Goal: Task Accomplishment & Management: Manage account settings

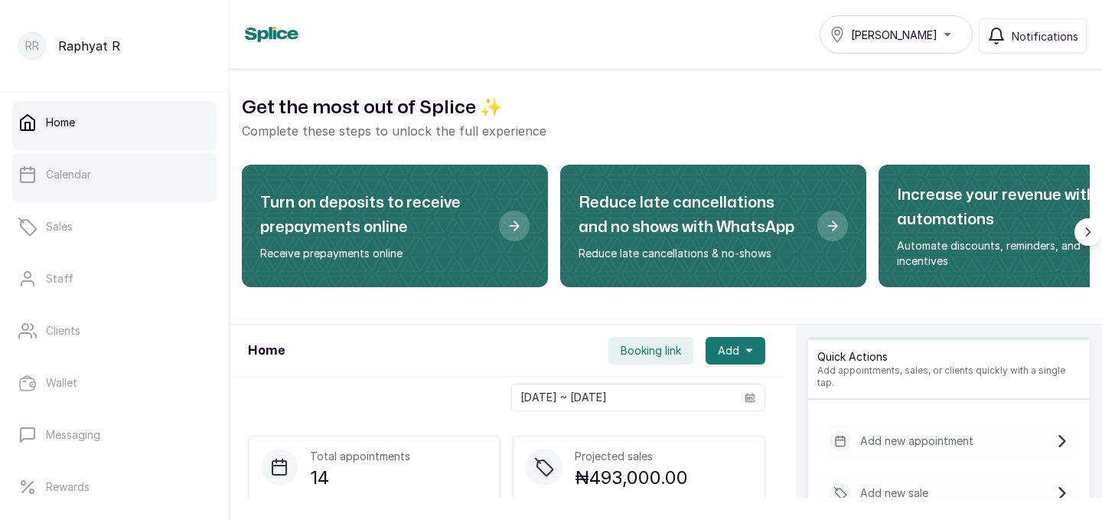
click at [122, 182] on link "Calendar" at bounding box center [114, 174] width 204 height 43
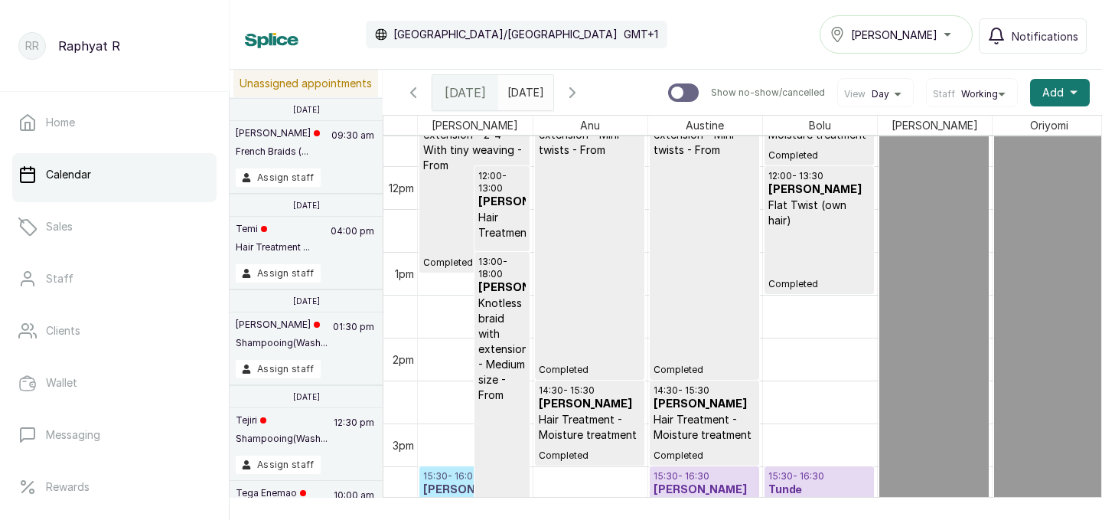
scroll to position [917, 0]
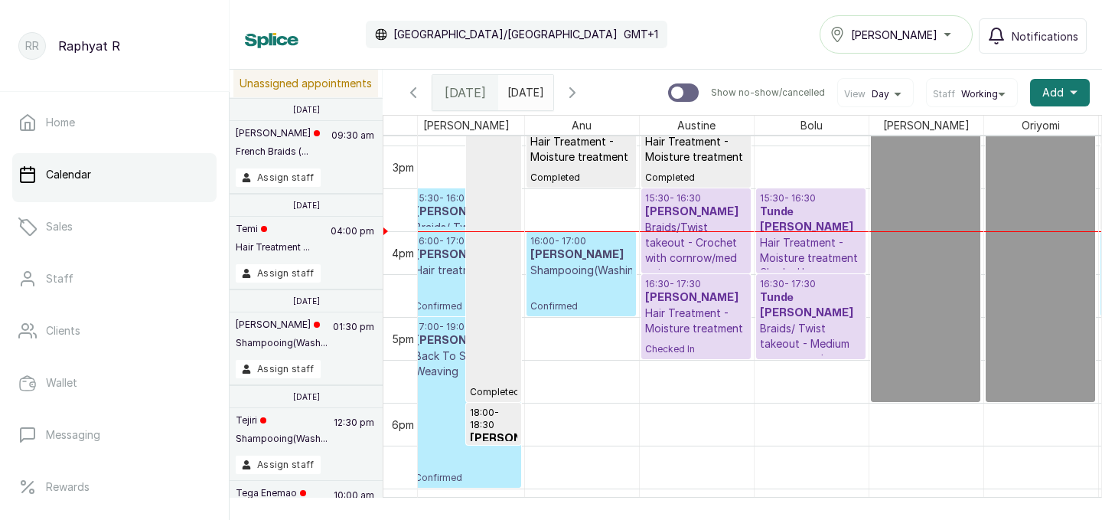
click at [929, 34] on div "[PERSON_NAME]" at bounding box center [895, 34] width 133 height 18
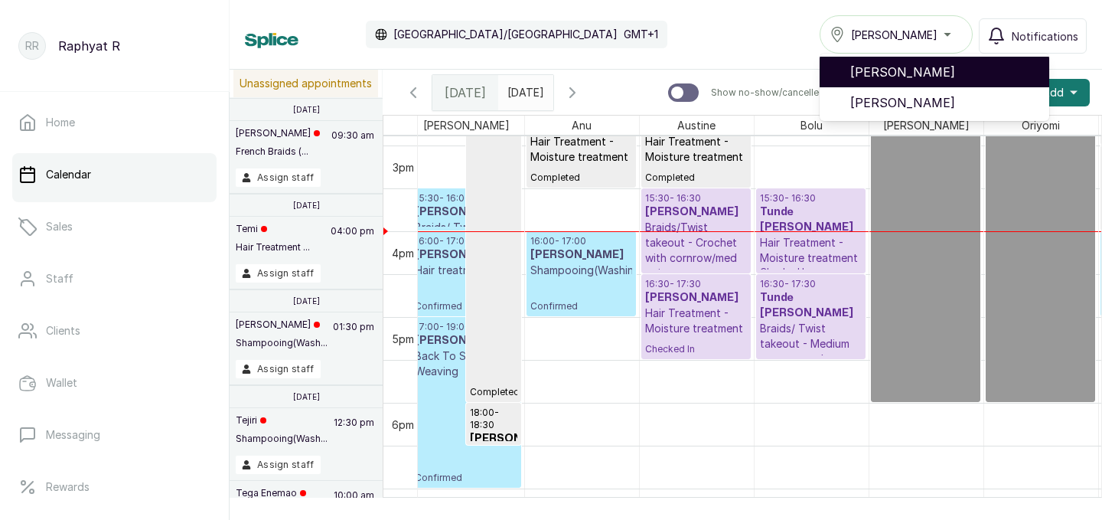
click at [914, 79] on span "[PERSON_NAME]" at bounding box center [943, 72] width 187 height 18
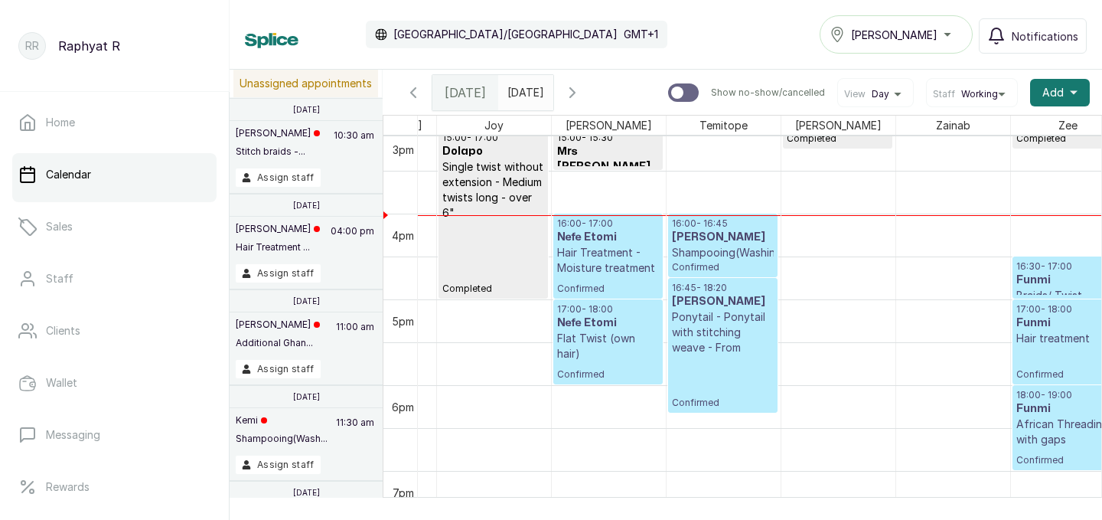
click at [614, 281] on p "Confirmed" at bounding box center [608, 284] width 102 height 19
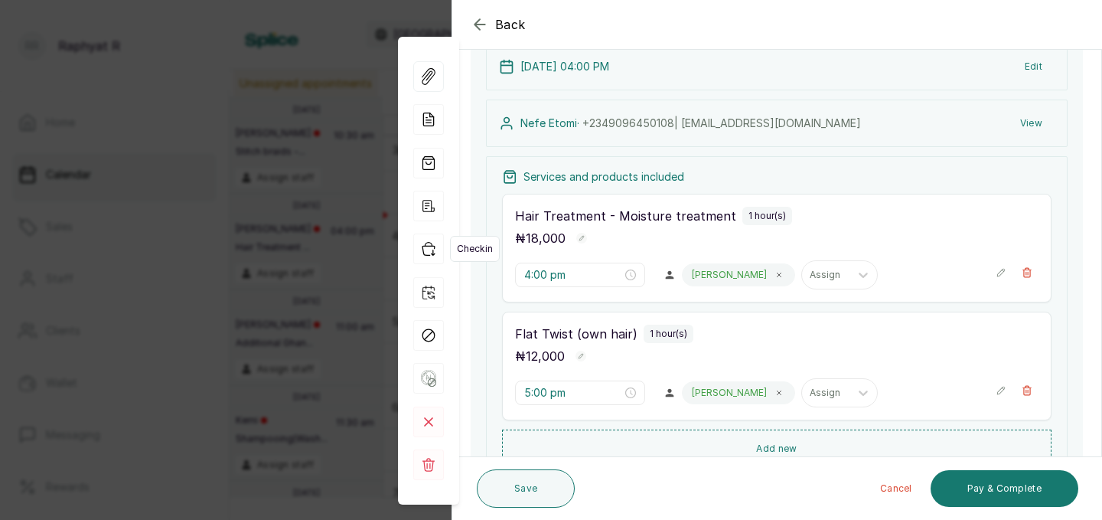
click at [434, 259] on icon "button" at bounding box center [428, 248] width 31 height 31
click at [425, 256] on icon "button" at bounding box center [428, 248] width 31 height 31
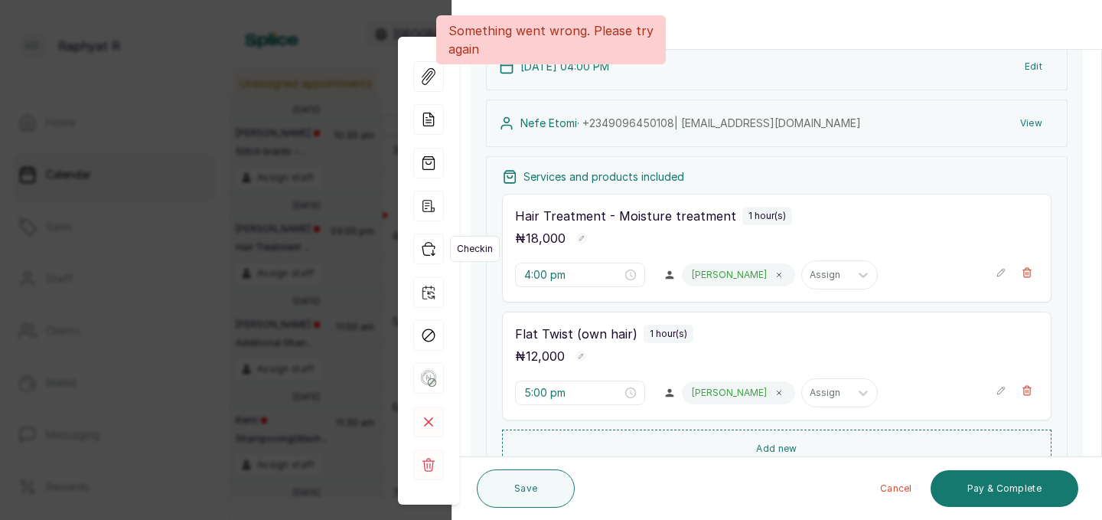
click at [429, 256] on icon "button" at bounding box center [428, 248] width 31 height 31
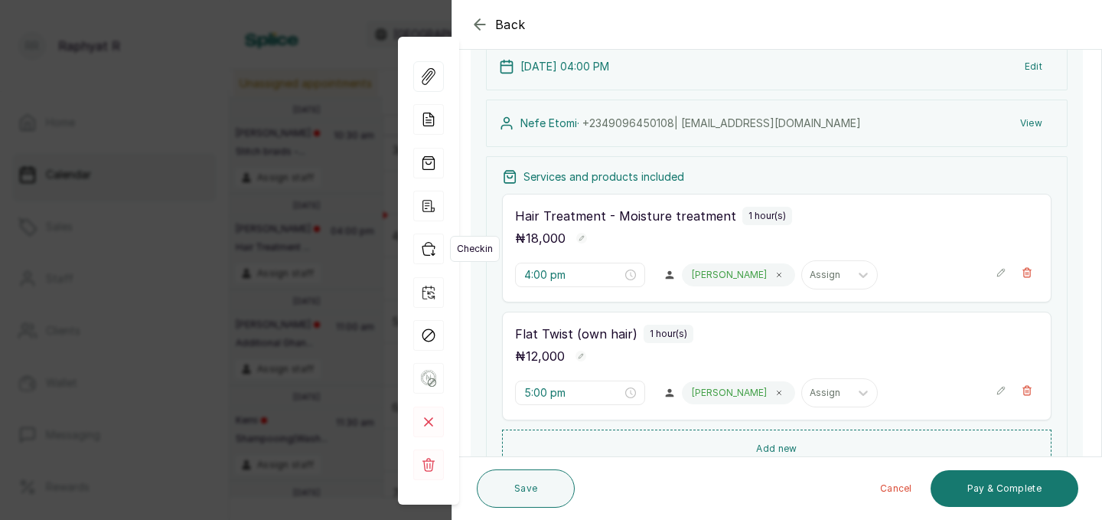
click at [429, 256] on icon "button" at bounding box center [428, 248] width 31 height 31
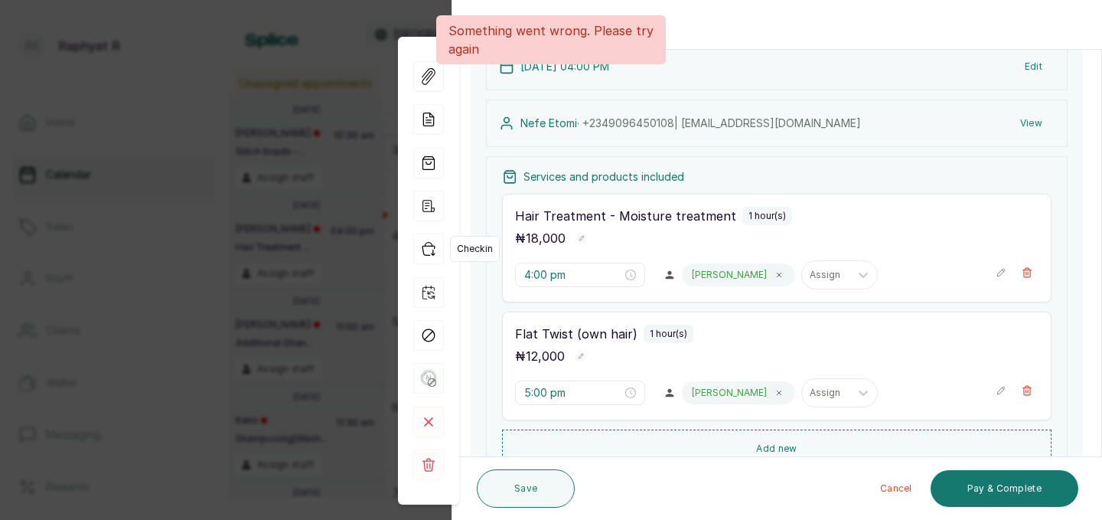
click at [431, 252] on icon "button" at bounding box center [428, 248] width 31 height 31
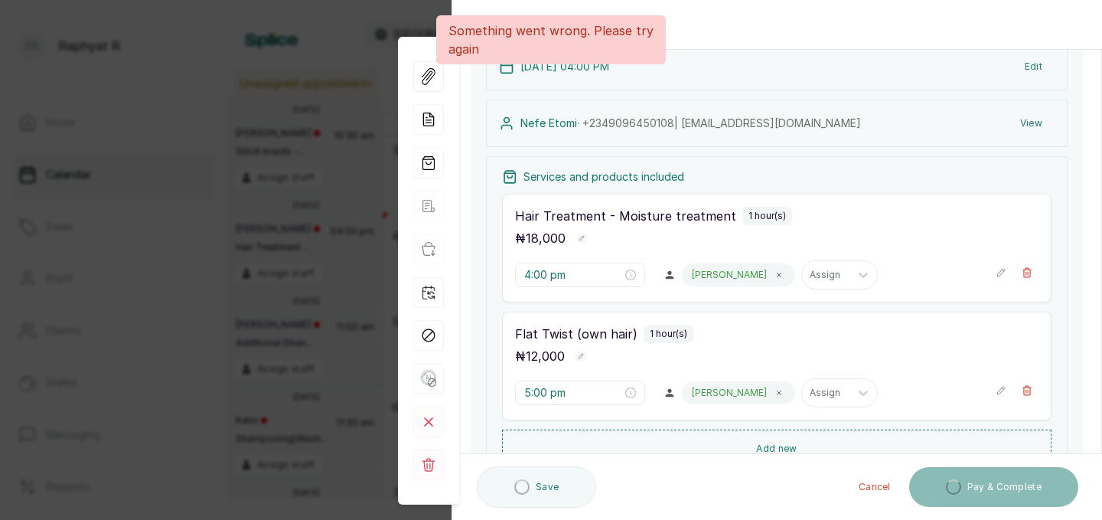
click at [435, 252] on td at bounding box center [666, 234] width 1148 height 43
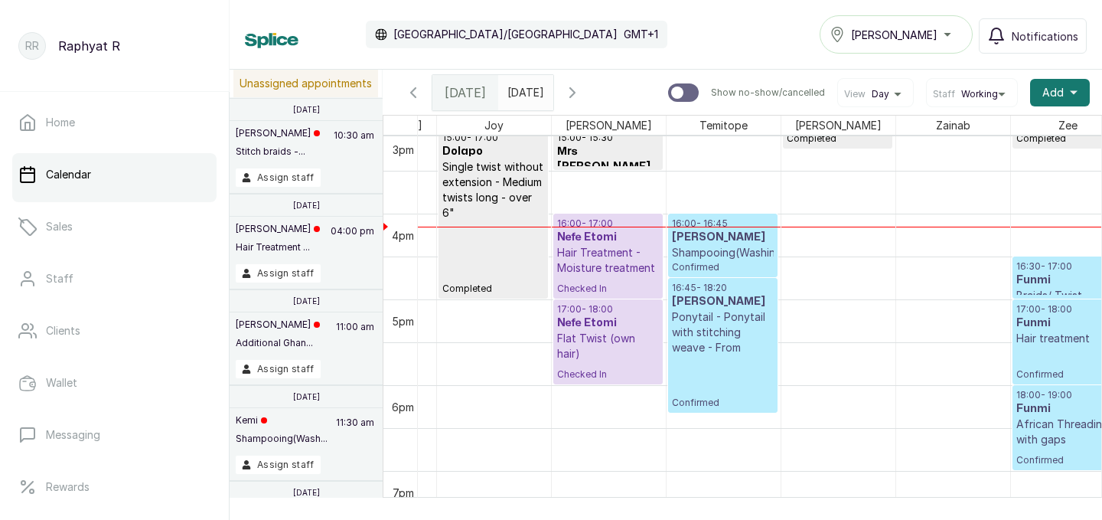
click at [614, 270] on p "Hair Treatment - Moisture treatment" at bounding box center [608, 260] width 102 height 31
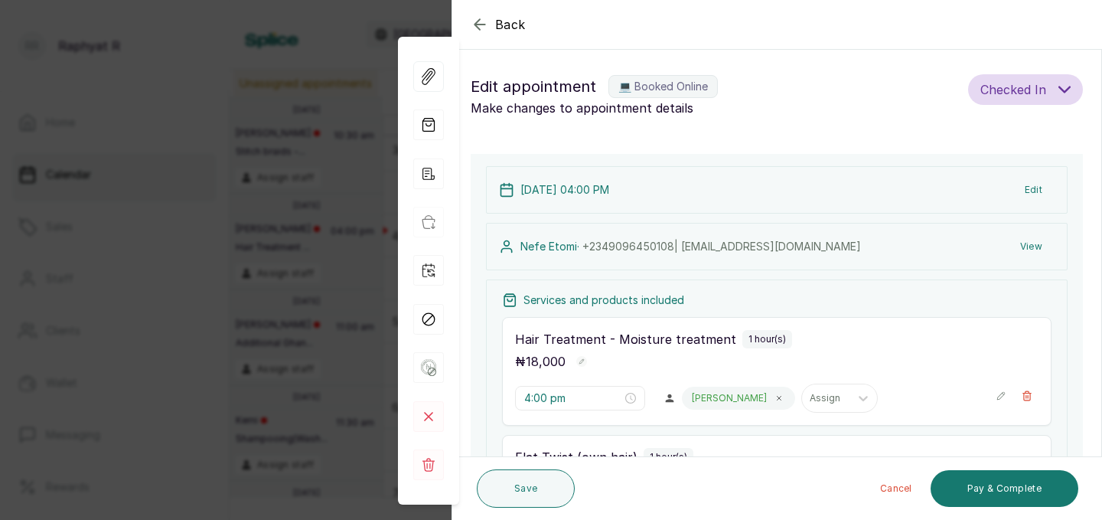
click at [614, 270] on div "2 Oct 2025, 04:00 PM Edit Nefe Etomi · +234 9096450108 | vidda_luv@yahoo.com Vi…" at bounding box center [777, 464] width 612 height 621
click at [318, 155] on div "Back Appointment Details Edit appointment 💻 Booked Online Make changes to appoi…" at bounding box center [551, 260] width 1102 height 520
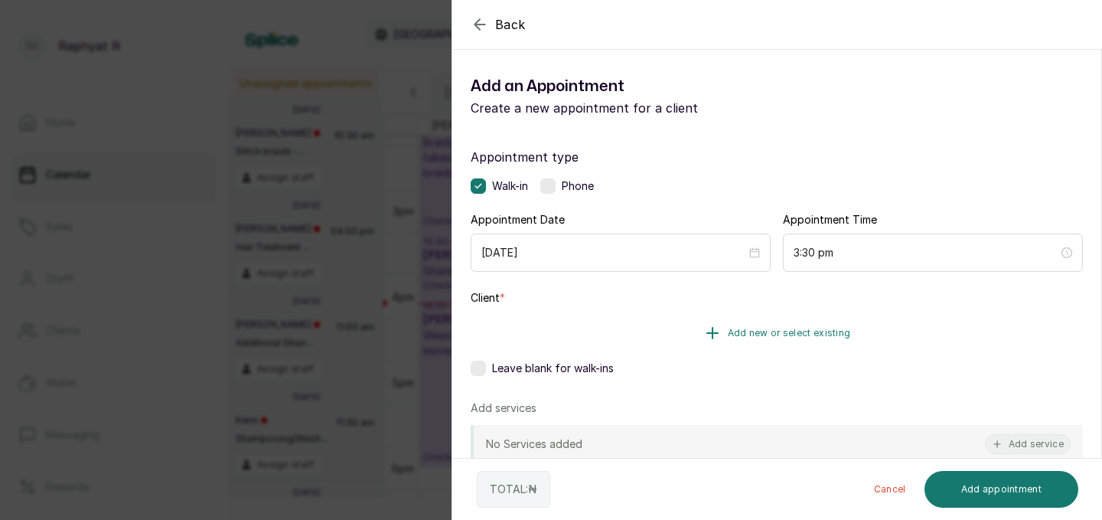
click at [816, 340] on button "Add new or select existing" at bounding box center [777, 332] width 612 height 43
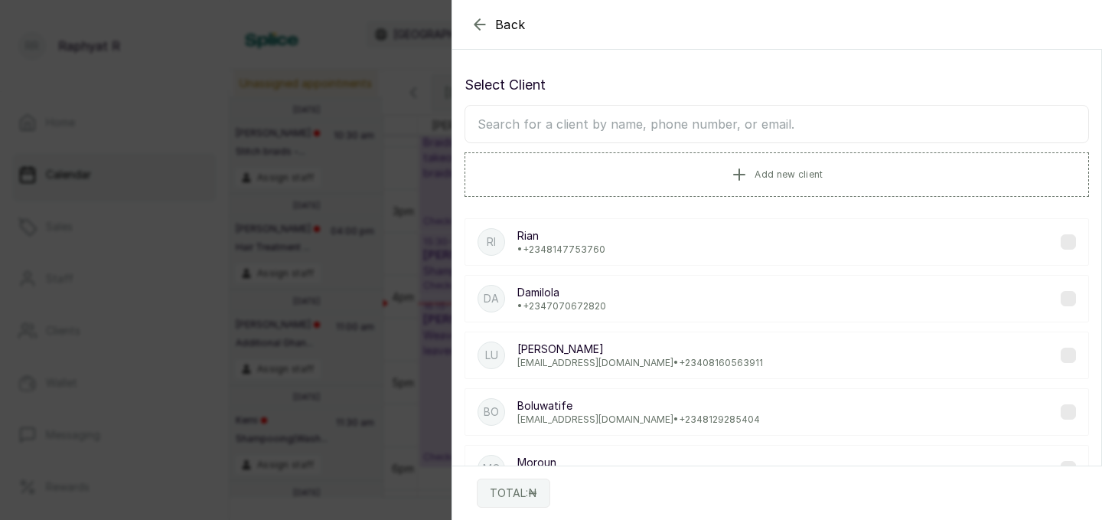
click at [672, 126] on input "text" at bounding box center [776, 124] width 624 height 38
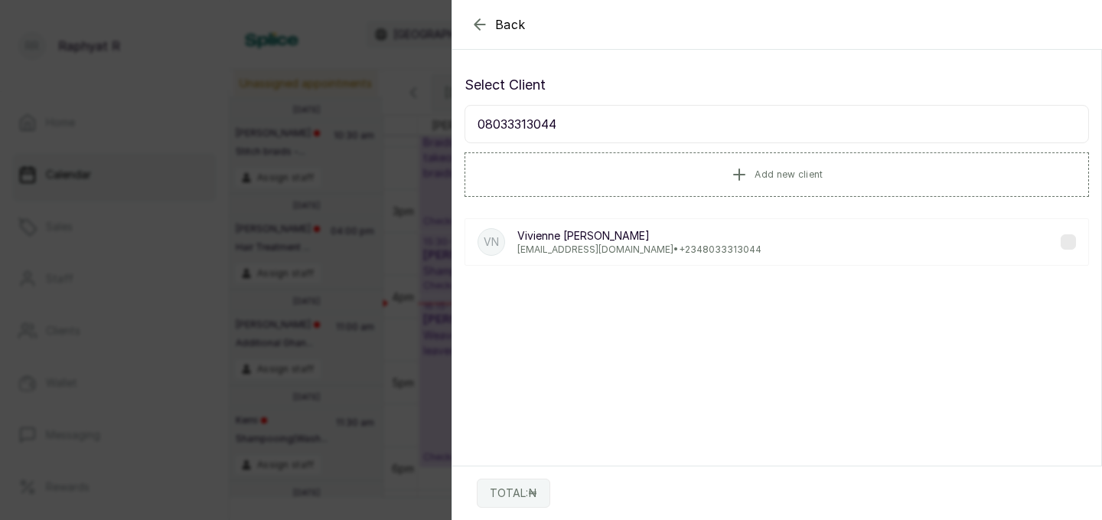
type input "08033313044"
click at [655, 236] on p "Vivienne Nwamanka Emmanuel" at bounding box center [639, 235] width 244 height 15
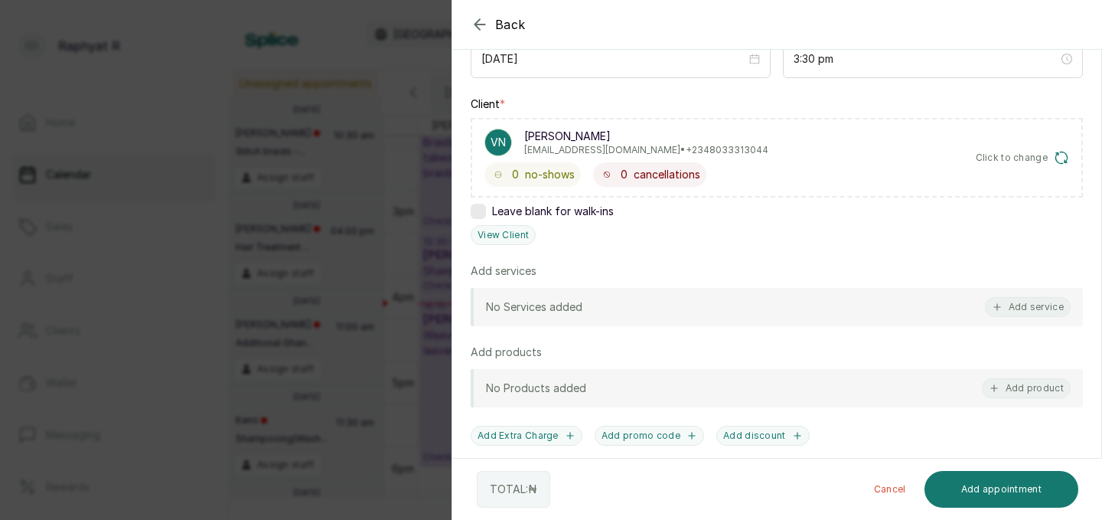
scroll to position [197, 0]
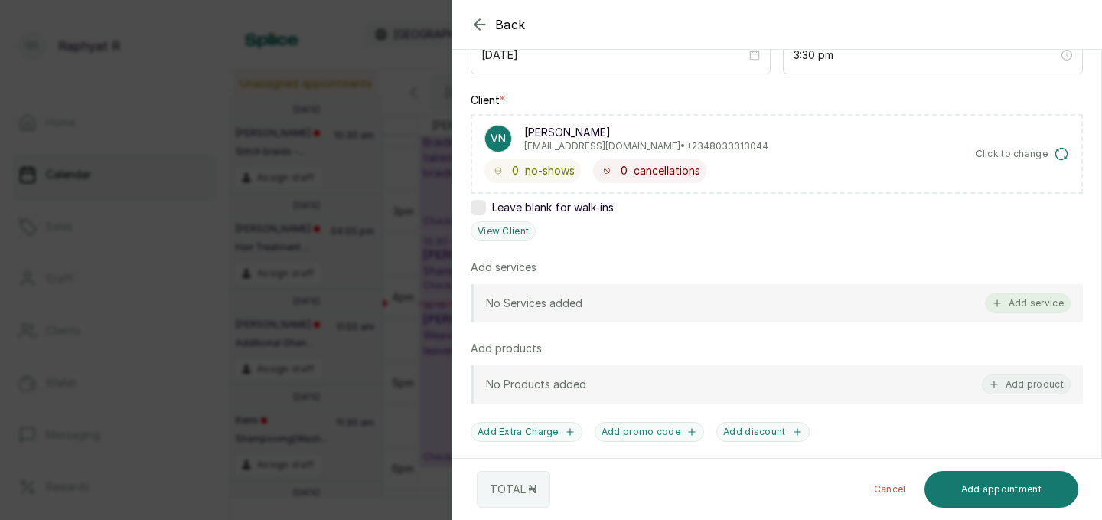
click at [1012, 303] on button "Add service" at bounding box center [1028, 303] width 86 height 20
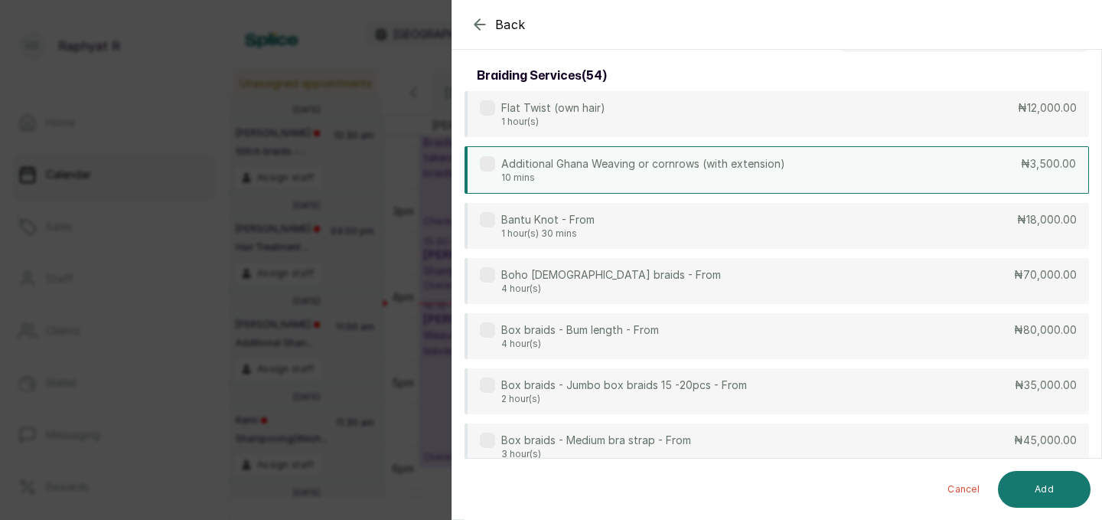
scroll to position [0, 0]
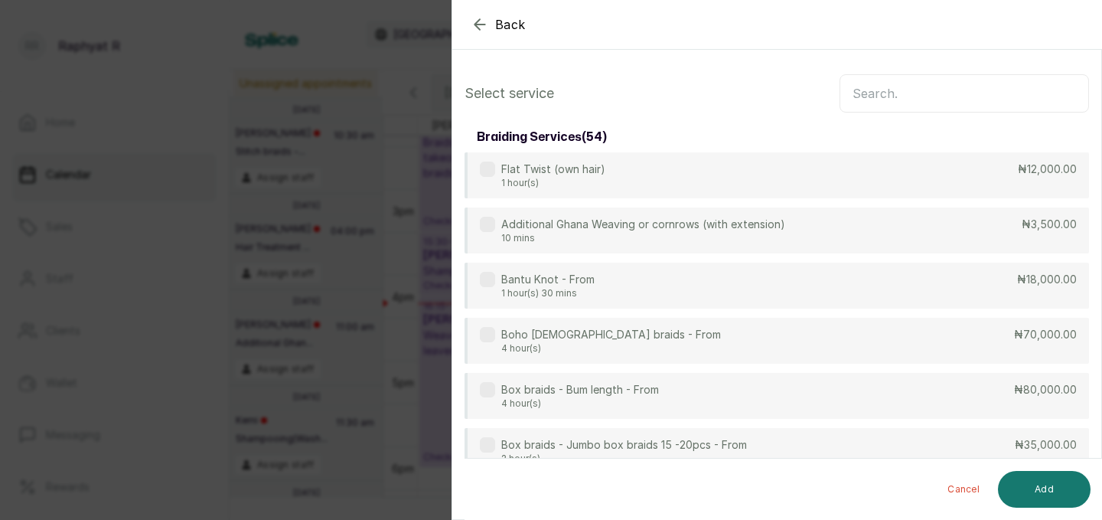
click at [845, 90] on input "text" at bounding box center [963, 93] width 249 height 38
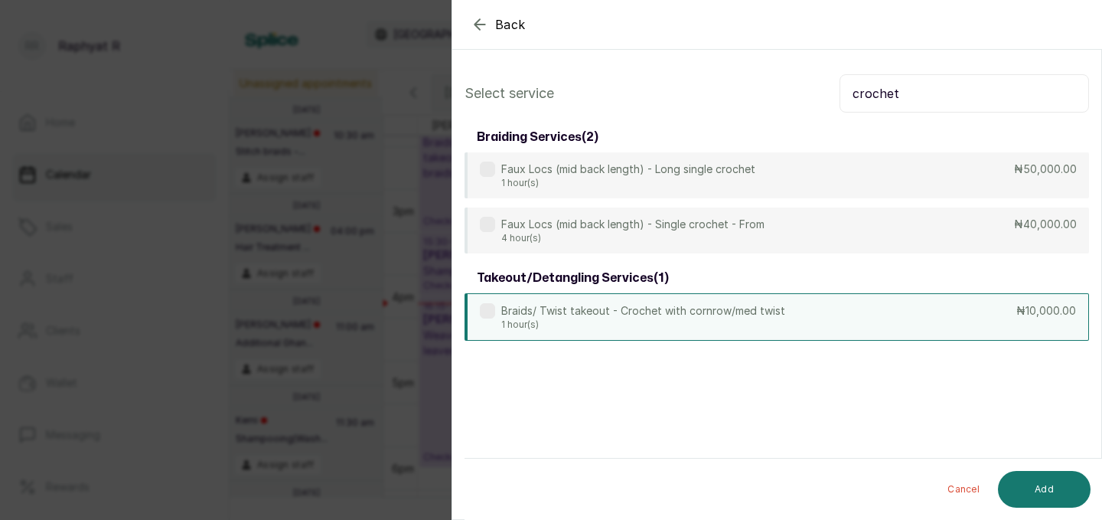
type input "crochet"
click at [791, 302] on div "Braids/ Twist takeout - Crochet with cornrow/med twist 1 hour(s) ₦10,000.00" at bounding box center [776, 316] width 624 height 47
click at [920, 77] on input "crochet" at bounding box center [963, 93] width 249 height 38
click at [917, 109] on input "crochet" at bounding box center [963, 93] width 249 height 38
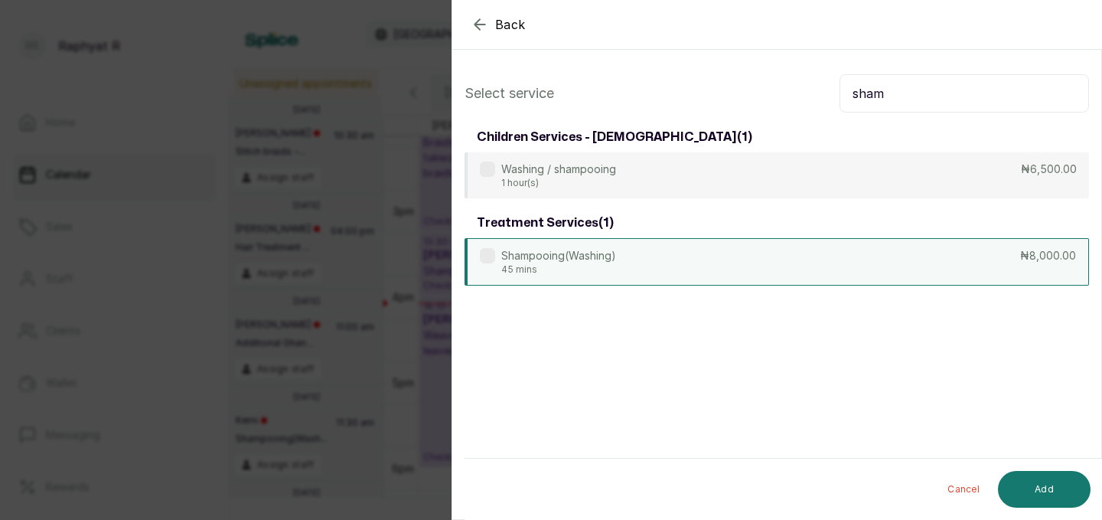
type input "sham"
click at [938, 273] on div "Shampooing(Washing) 45 mins ₦8,000.00" at bounding box center [776, 261] width 624 height 47
click at [1034, 492] on button "Add" at bounding box center [1044, 489] width 93 height 37
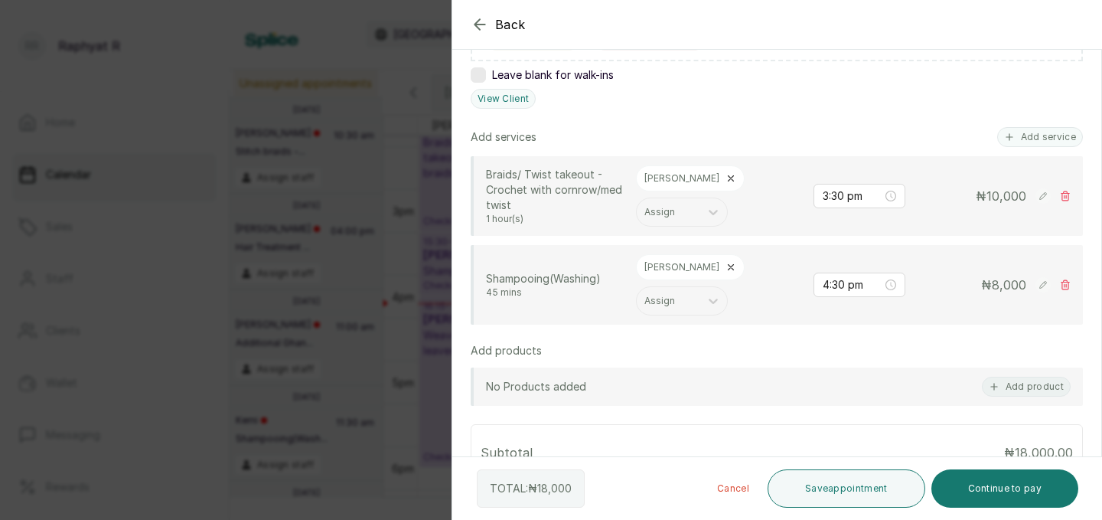
scroll to position [333, 0]
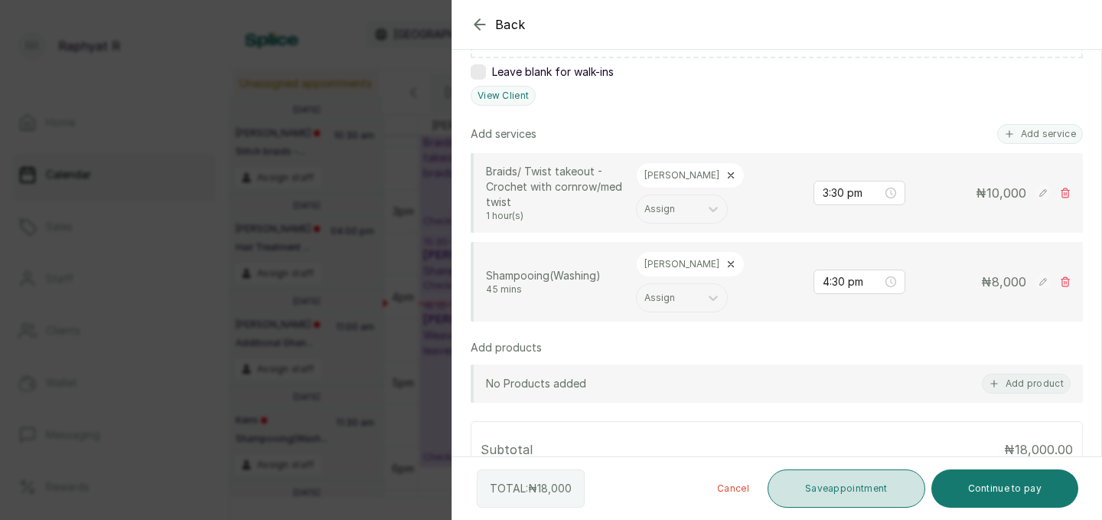
click at [851, 489] on button "Save appointment" at bounding box center [846, 488] width 158 height 38
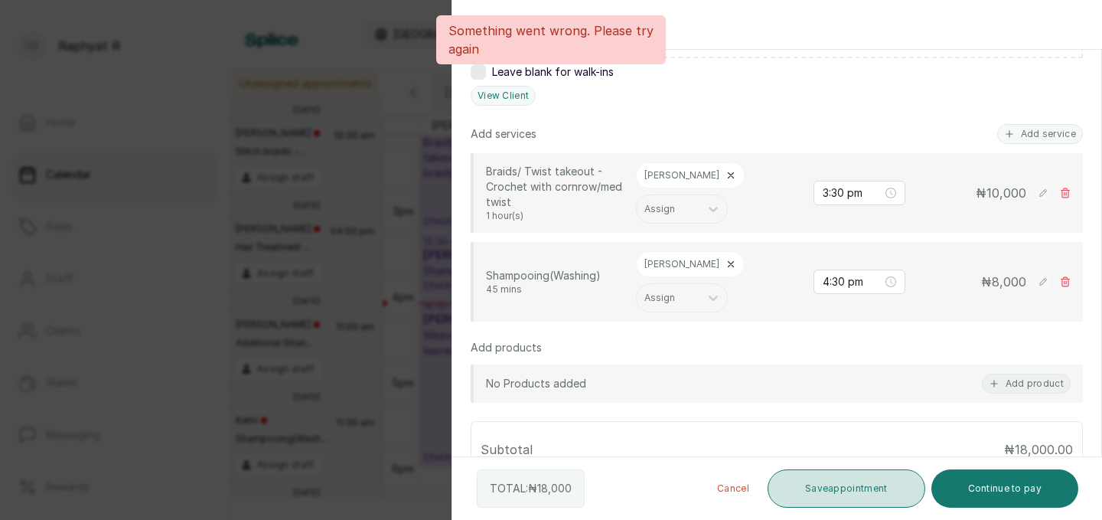
click at [854, 486] on button "Save appointment" at bounding box center [846, 488] width 158 height 38
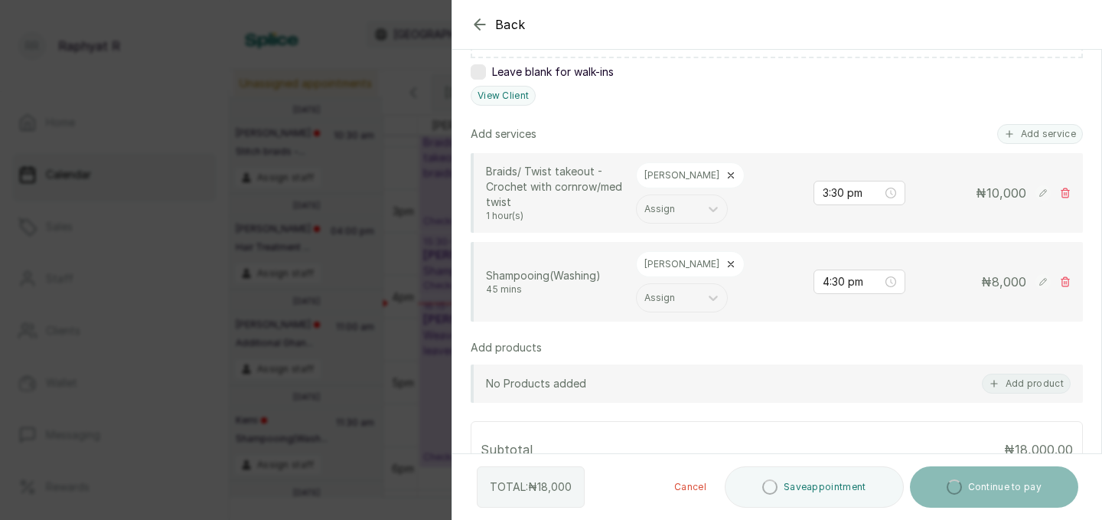
click at [853, 486] on button "Save appointment" at bounding box center [814, 486] width 179 height 41
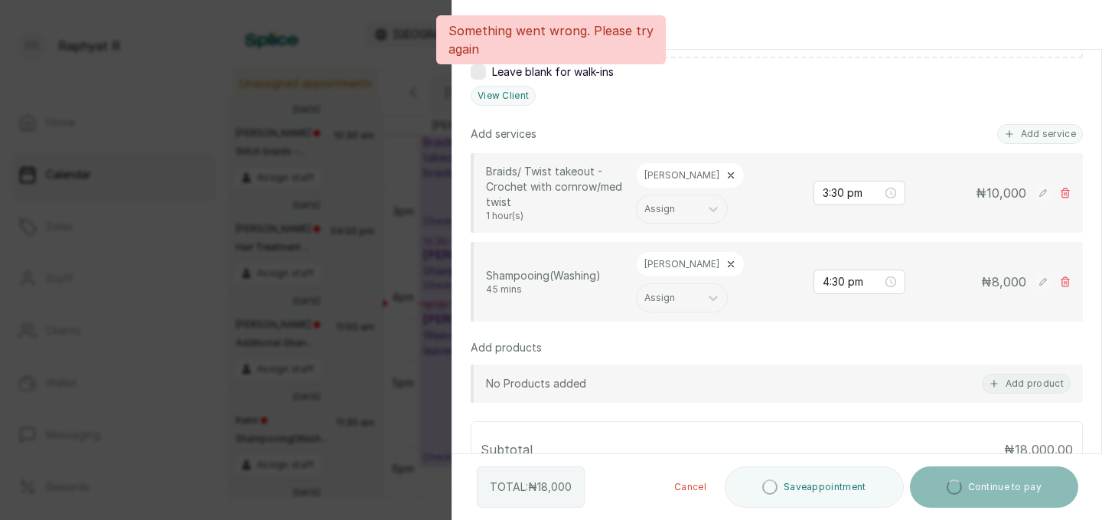
click at [849, 489] on button "Save appointment" at bounding box center [814, 486] width 179 height 41
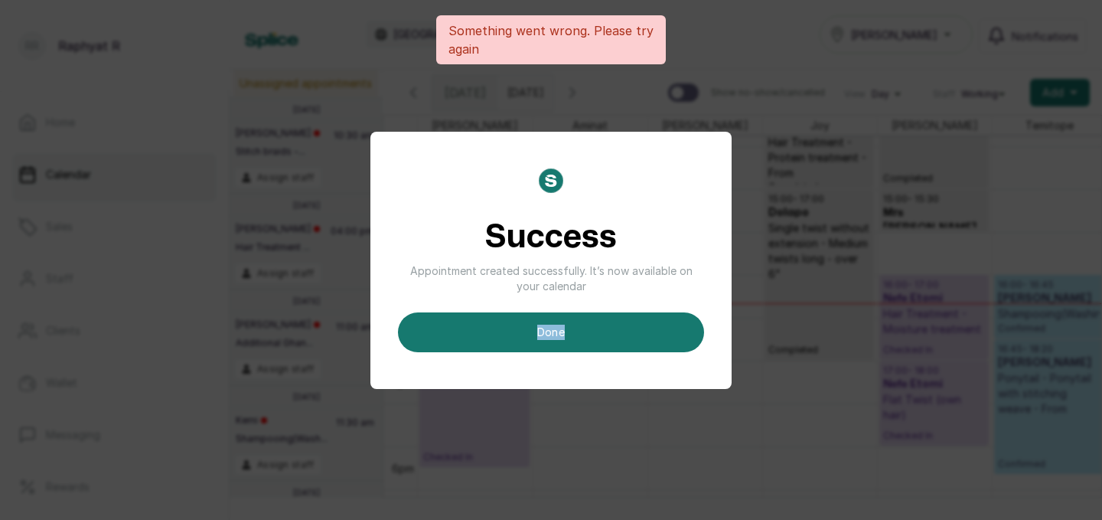
click at [849, 489] on div "Success Appointment created successfully. It’s now available on your calendar d…" at bounding box center [551, 260] width 1102 height 520
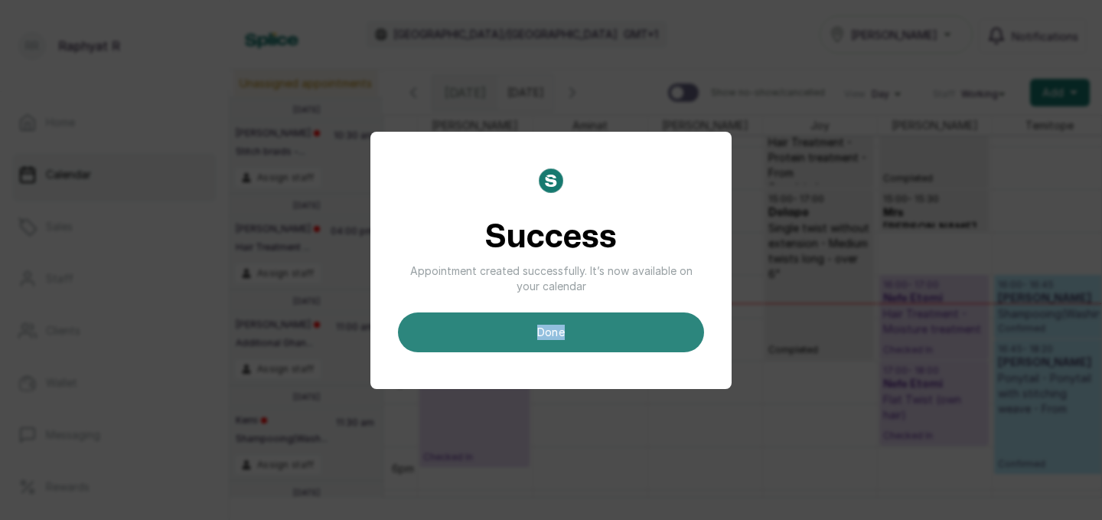
click at [608, 346] on button "done" at bounding box center [551, 332] width 306 height 40
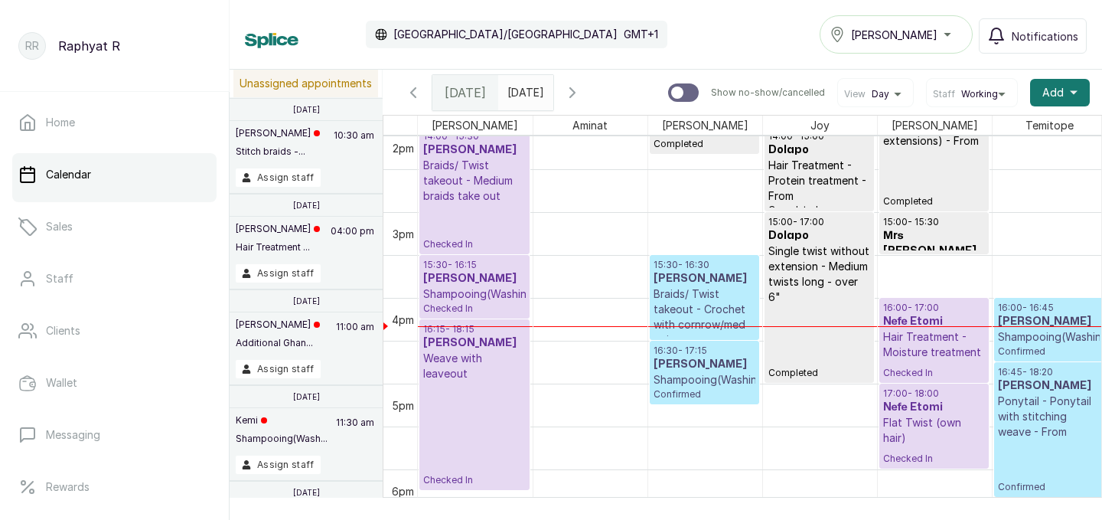
scroll to position [1212, 0]
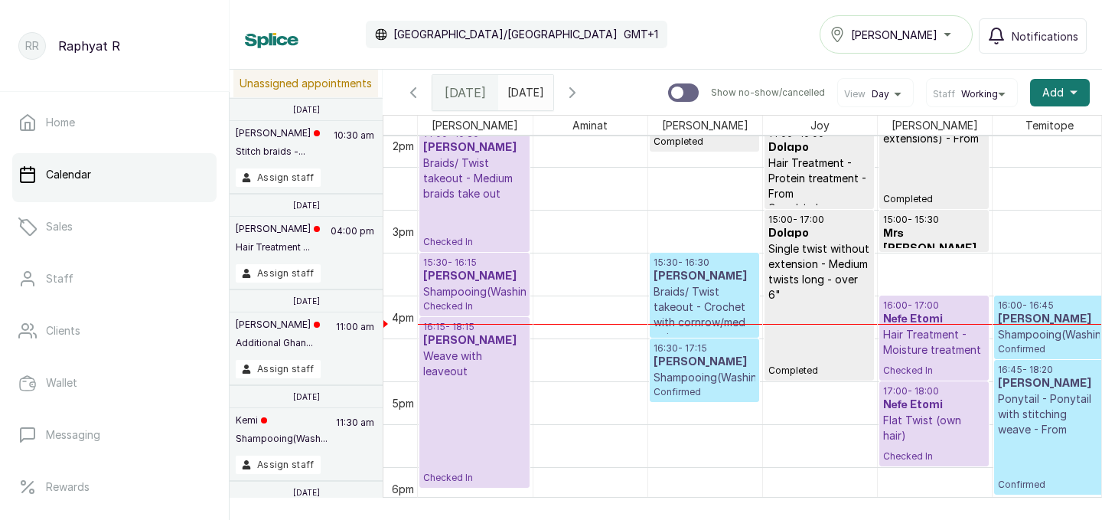
click at [1061, 338] on p "Shampooing(Washing)" at bounding box center [1049, 334] width 102 height 15
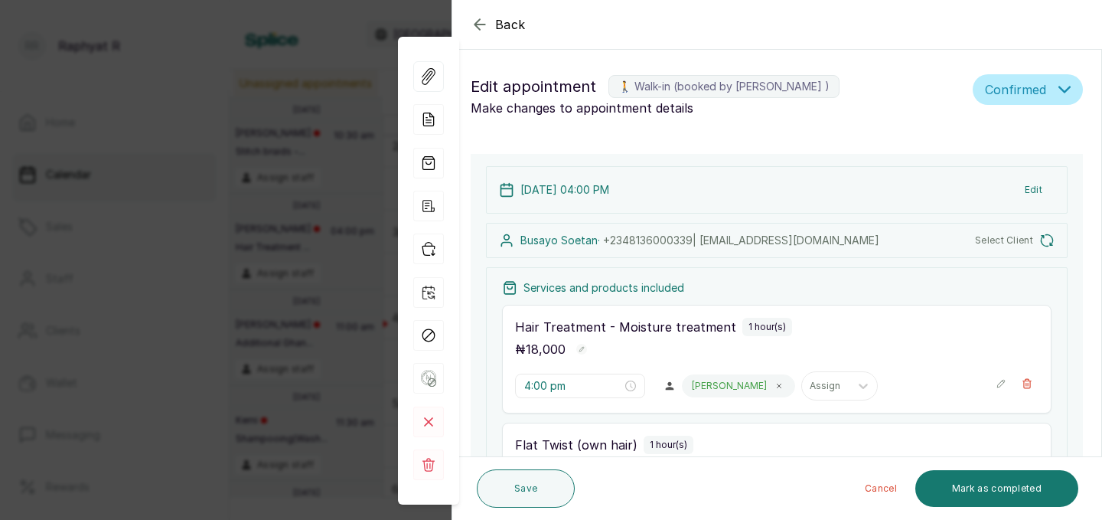
type input "4:45 pm"
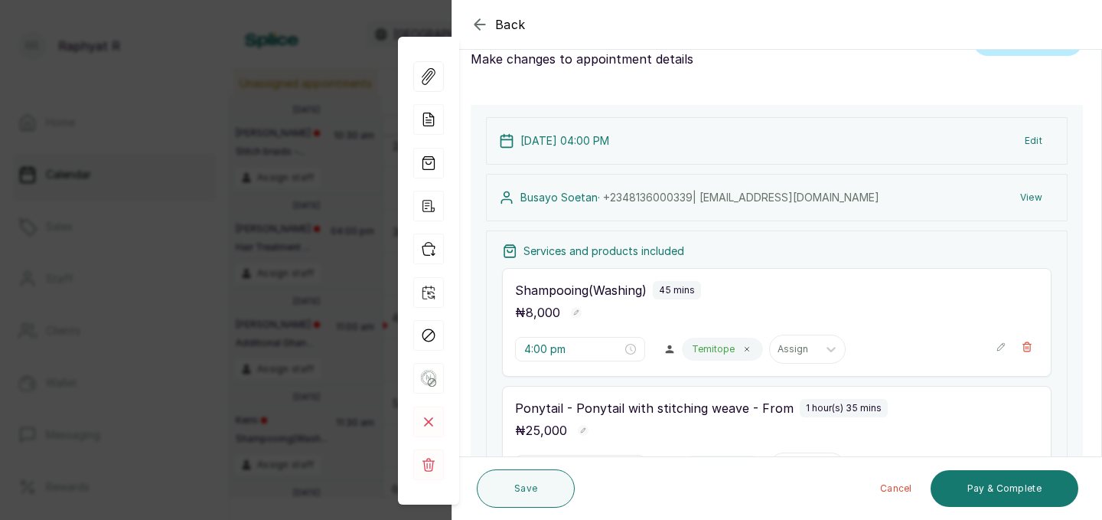
scroll to position [61, 0]
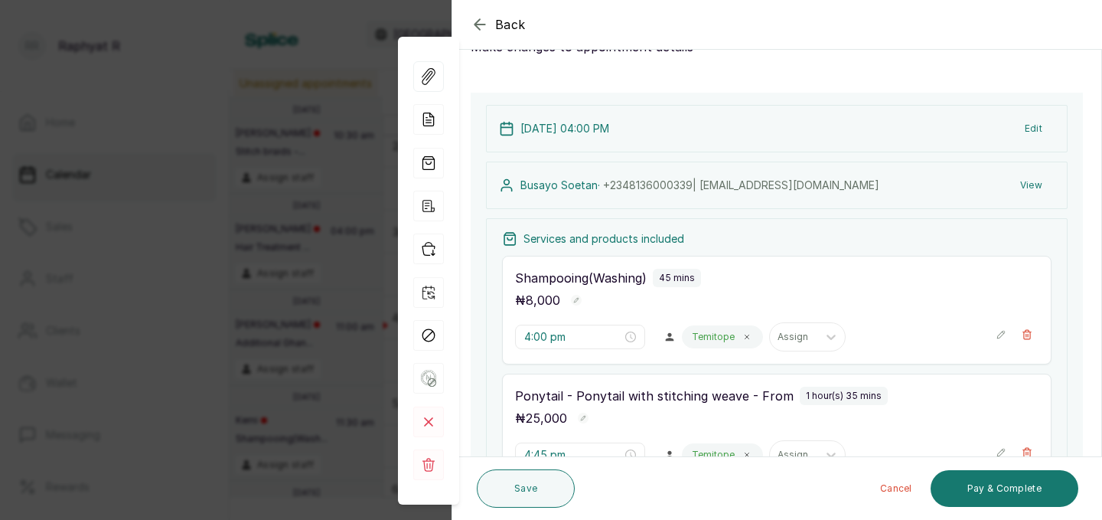
click at [254, 184] on div "Back Appointment Details Edit appointment 🚶 Walk-in (booked by Agnes Emmanuel )…" at bounding box center [551, 260] width 1102 height 520
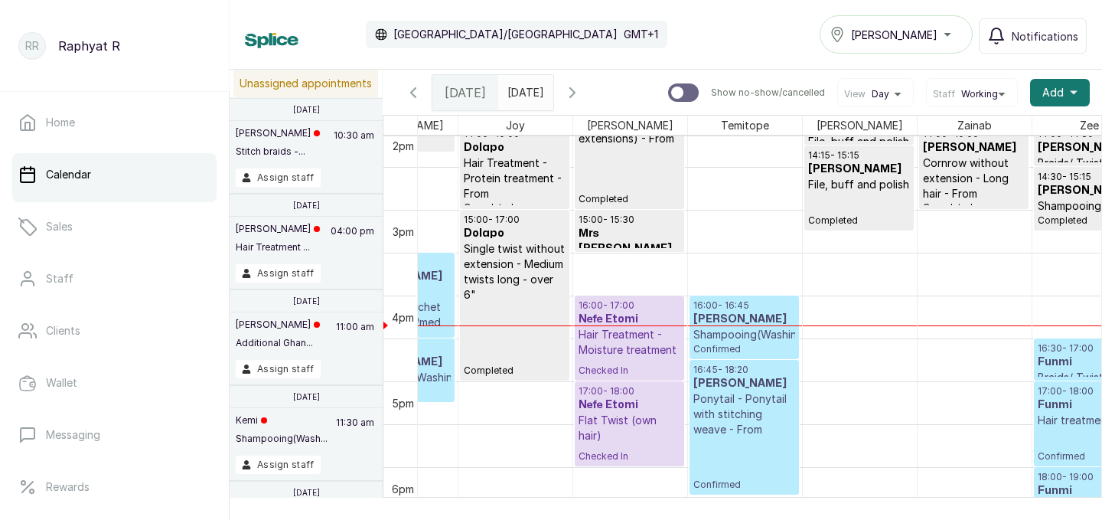
scroll to position [1212, 415]
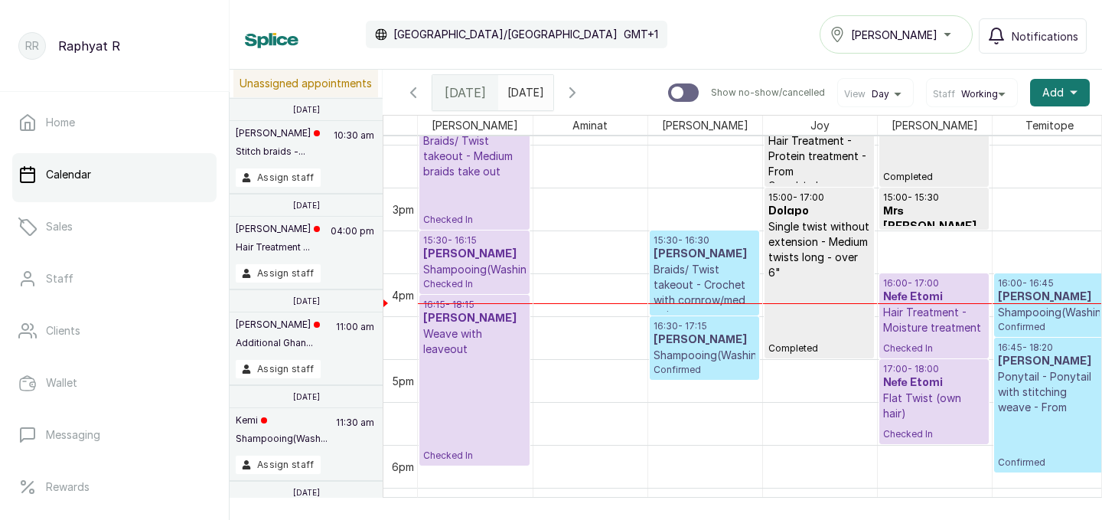
click at [712, 262] on h3 "Vivienne Nwamanka Emmanuel" at bounding box center [704, 253] width 102 height 15
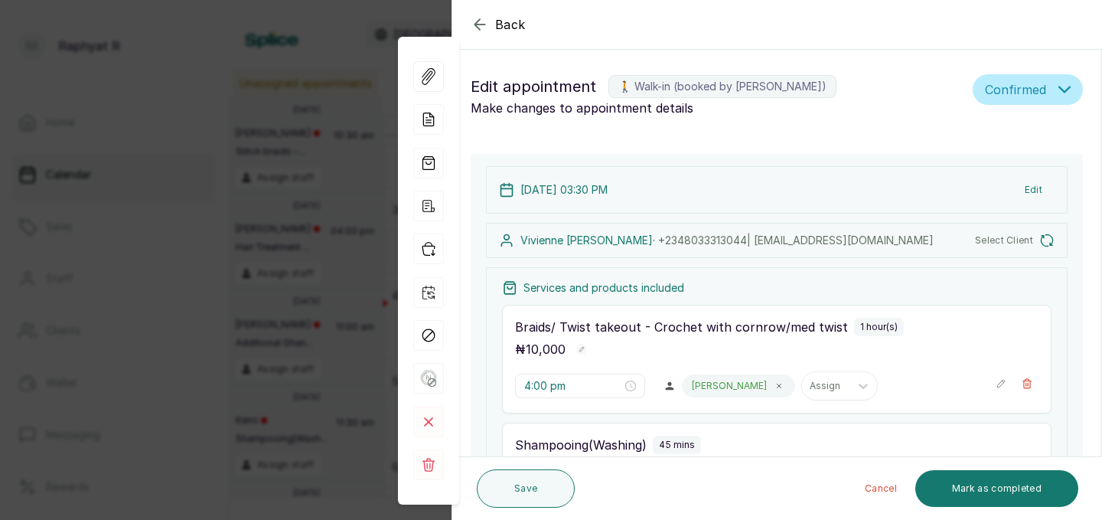
type input "3:30 pm"
type input "4:30 pm"
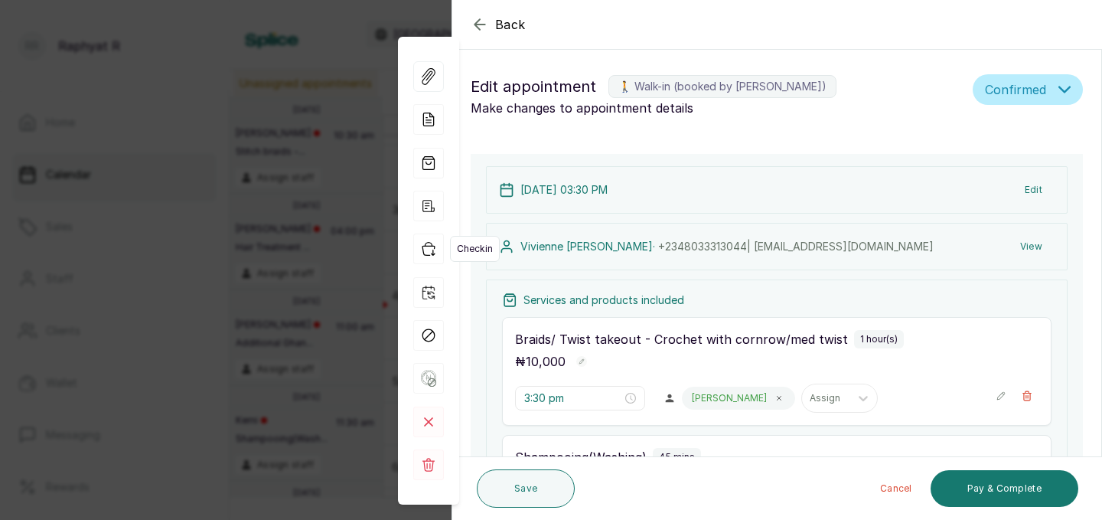
click at [431, 258] on icon "button" at bounding box center [428, 248] width 31 height 31
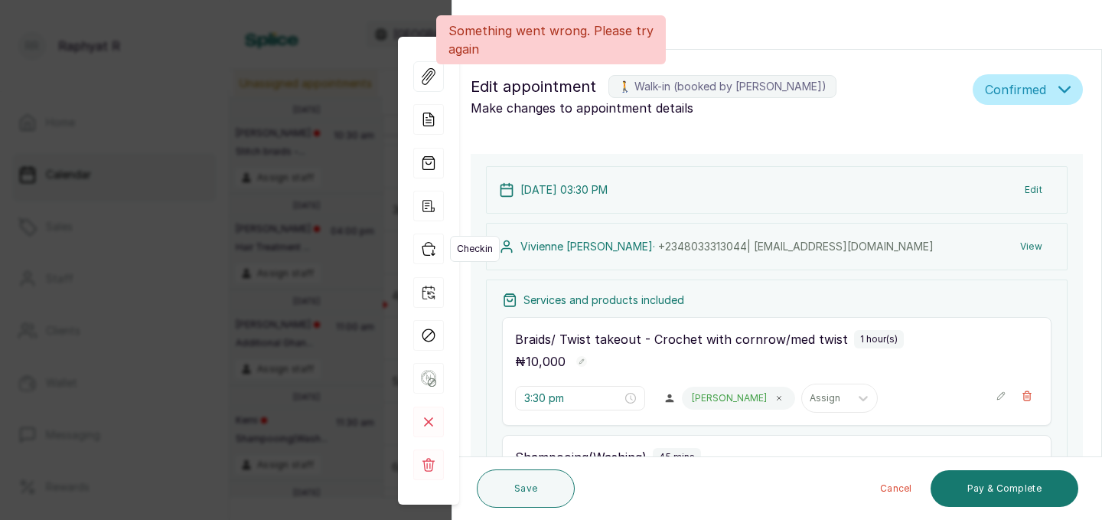
click at [433, 249] on icon "button" at bounding box center [428, 249] width 12 height 13
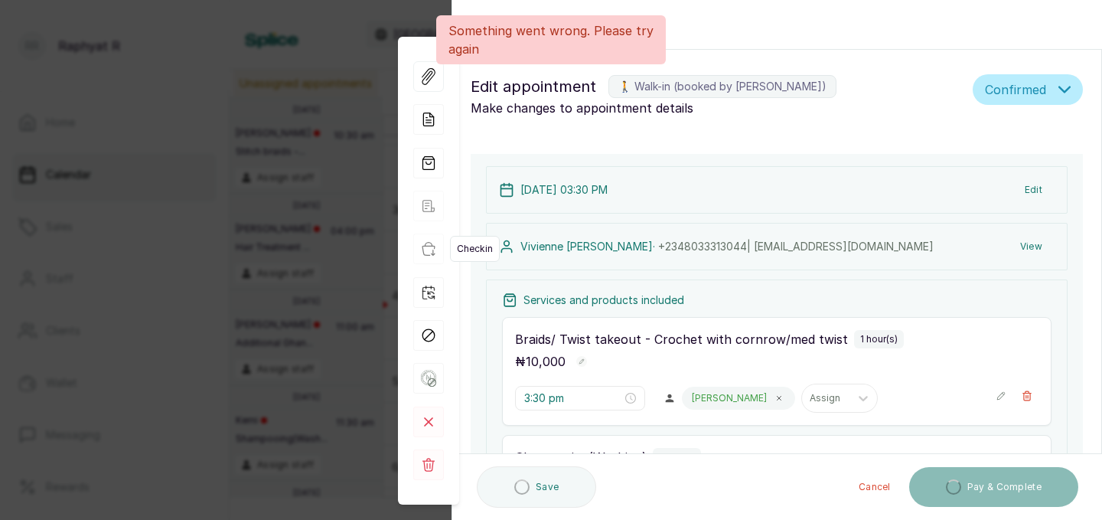
click at [433, 249] on h3 "Lucy" at bounding box center [474, 253] width 103 height 15
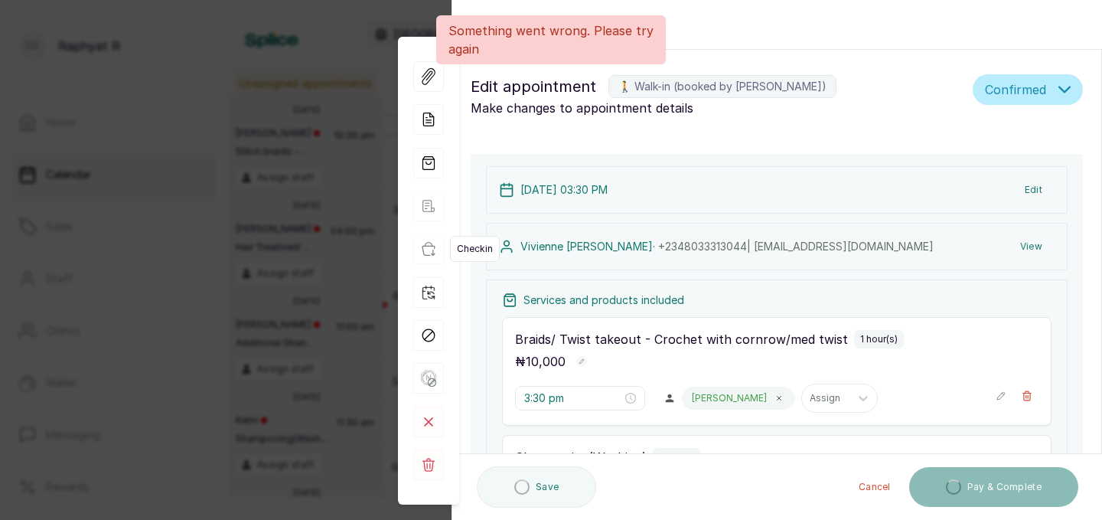
click at [433, 249] on h3 "Lucy" at bounding box center [474, 253] width 103 height 15
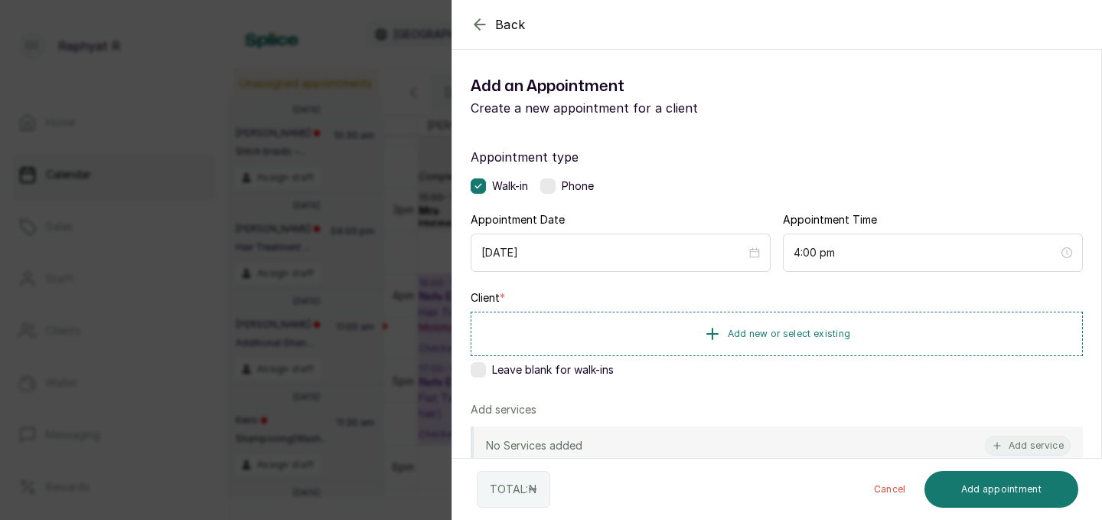
click at [686, 287] on div "Appointment type Walk-in Phone Appointment Date 2025/10/02 Appointment Time 4:0…" at bounding box center [776, 439] width 649 height 620
click at [421, 154] on div "Back Add Appointment Add an Appointment Create a new appointment for a client A…" at bounding box center [551, 260] width 1102 height 520
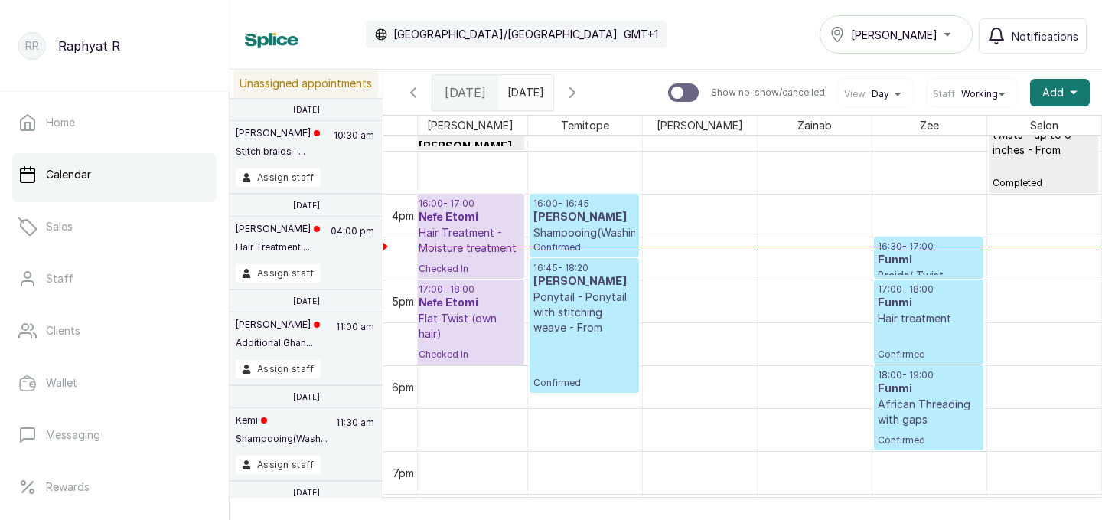
scroll to position [1315, 0]
click at [904, 290] on p "17:00 - 18:00" at bounding box center [929, 288] width 102 height 12
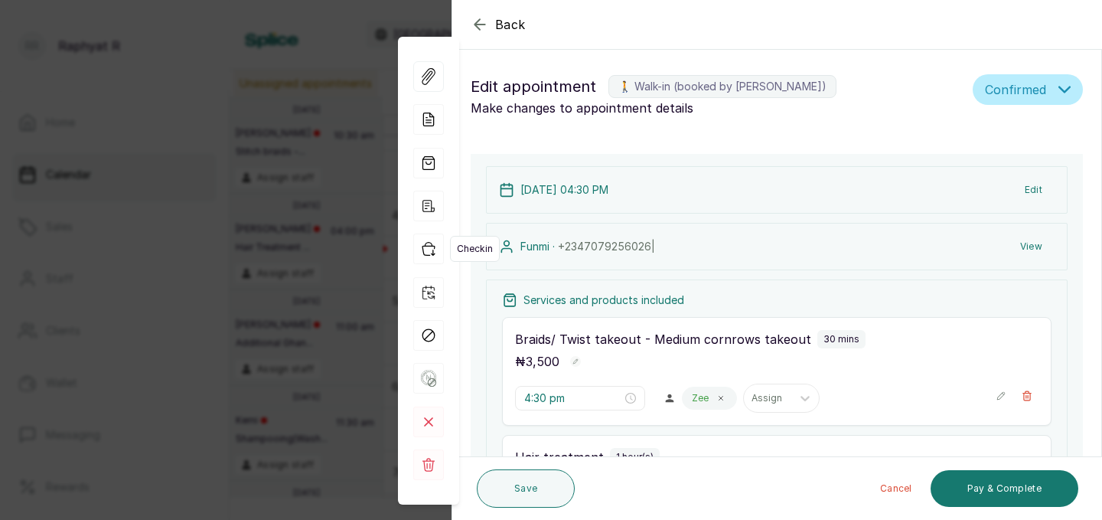
click at [426, 249] on icon "button" at bounding box center [428, 248] width 31 height 31
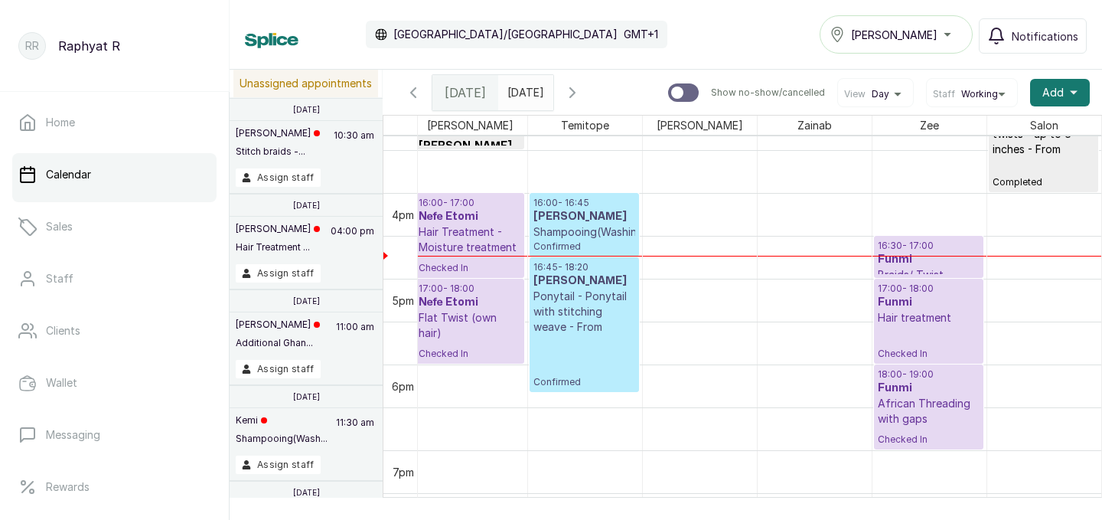
click at [558, 346] on p "Confirmed" at bounding box center [584, 361] width 102 height 54
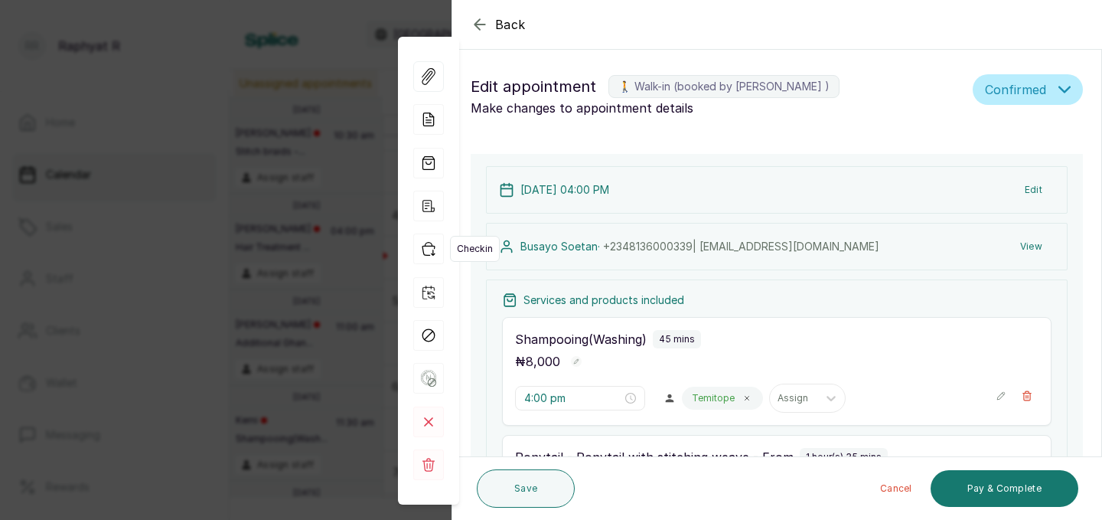
click at [429, 246] on icon "button" at bounding box center [428, 249] width 12 height 13
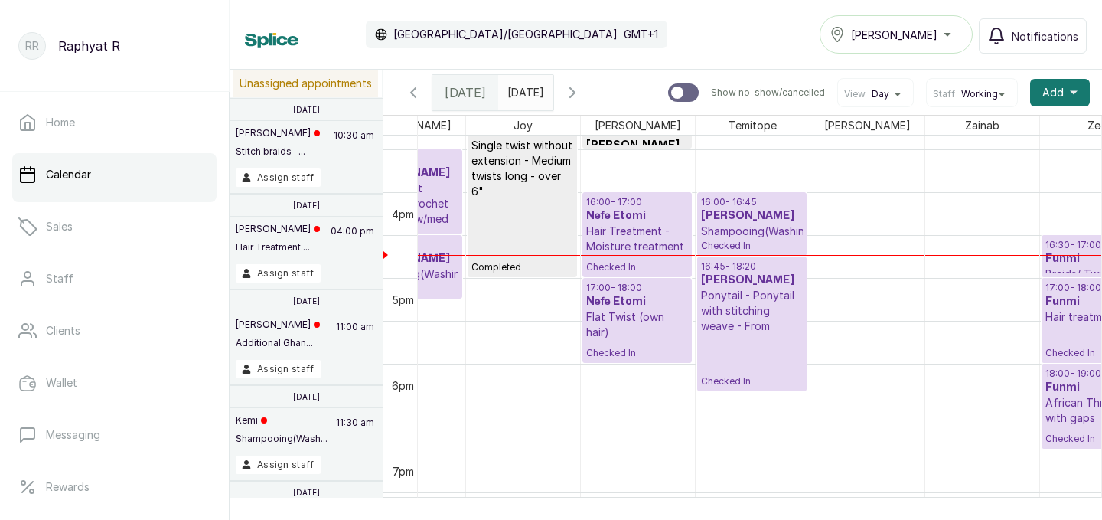
scroll to position [0, 239]
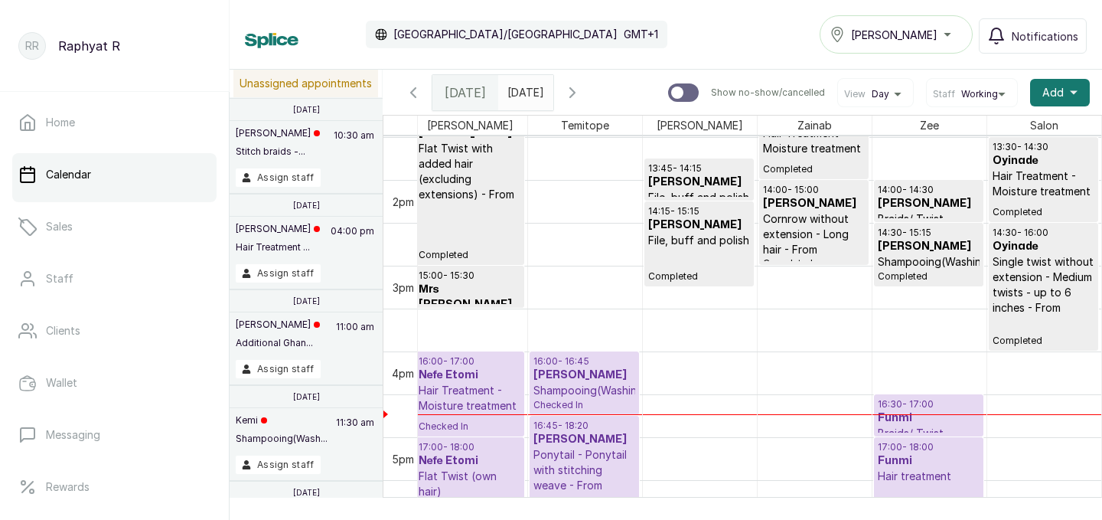
click at [731, 275] on p "Completed" at bounding box center [699, 265] width 102 height 34
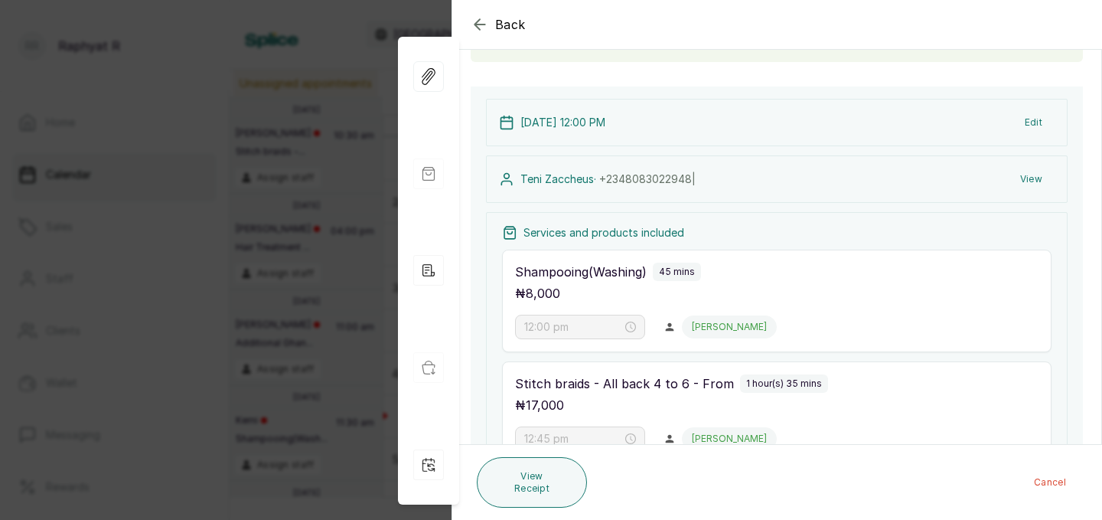
click at [337, 246] on div "Back Appointment Details Edit appointment 🚶 Walk-in (booked by Raphyat R) Make …" at bounding box center [551, 260] width 1102 height 520
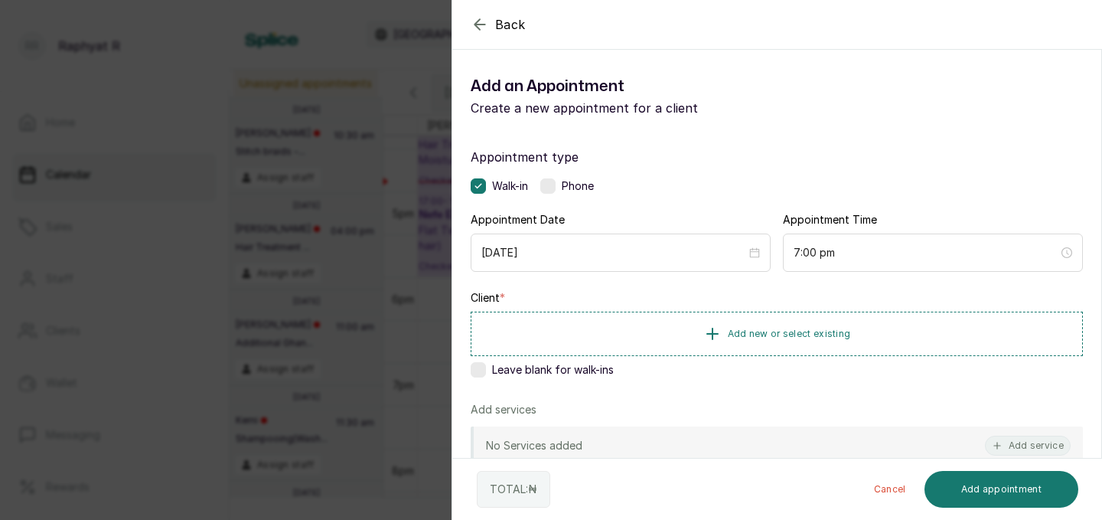
click at [873, 387] on div "Appointment type Walk-in Phone Appointment Date 2025/10/02 Appointment Time 7:0…" at bounding box center [776, 439] width 649 height 620
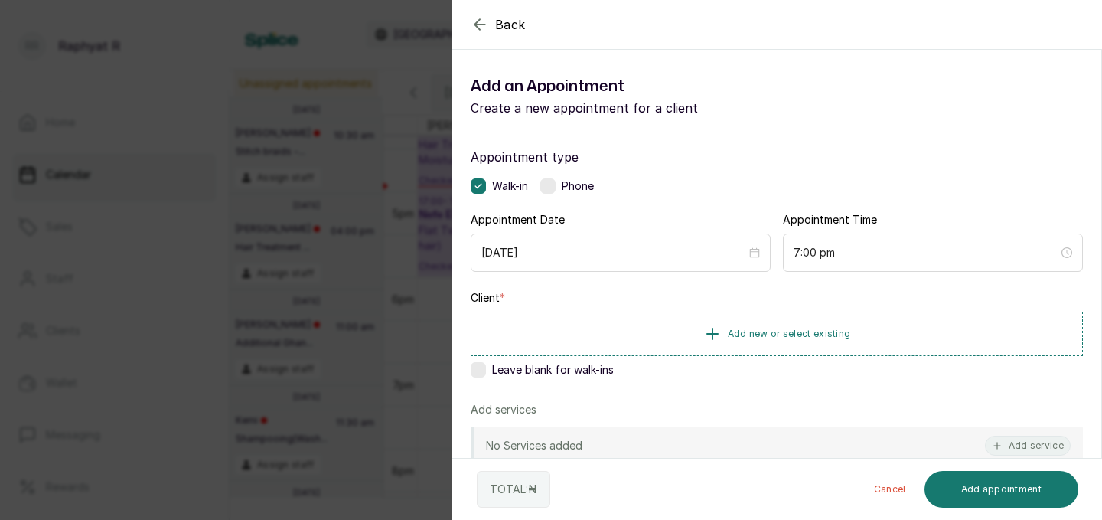
click at [332, 272] on div "Back Add Appointment Add an Appointment Create a new appointment for a client A…" at bounding box center [551, 260] width 1102 height 520
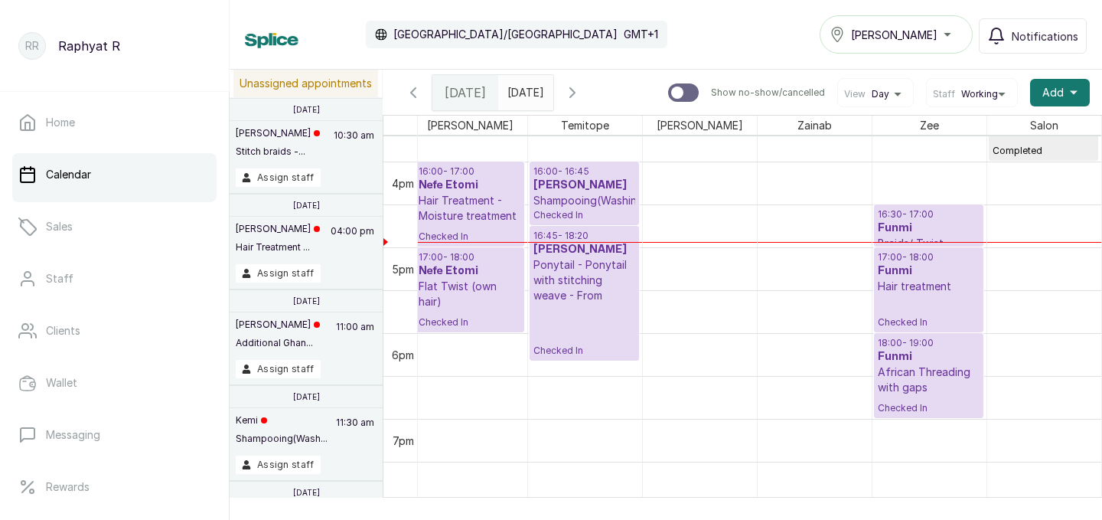
scroll to position [1337, 0]
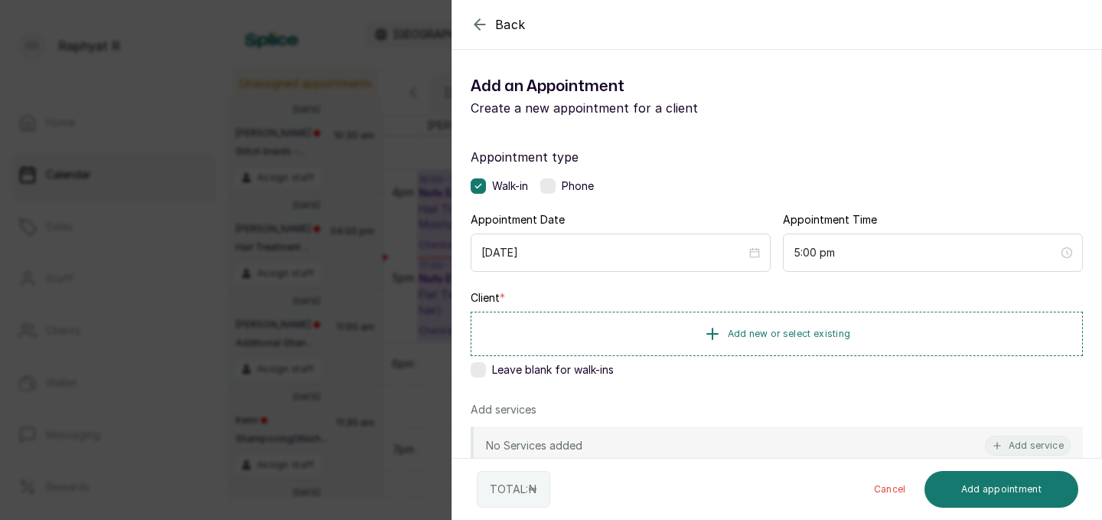
click at [526, 295] on div "Client * Add new or select existing Leave blank for walk-ins" at bounding box center [777, 336] width 612 height 93
click at [376, 263] on div "Back Add Appointment Add an Appointment Create a new appointment for a client A…" at bounding box center [551, 260] width 1102 height 520
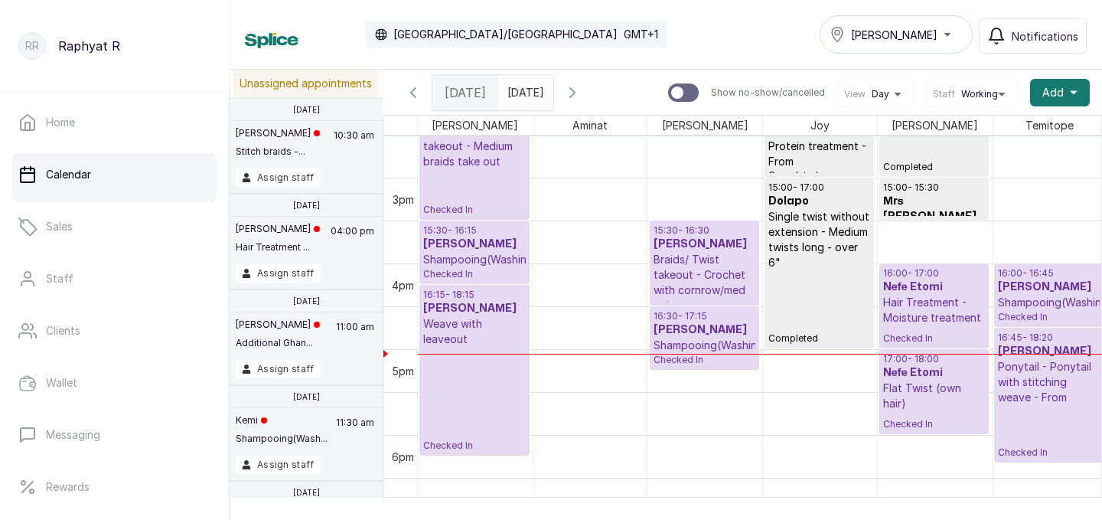
scroll to position [1239, 0]
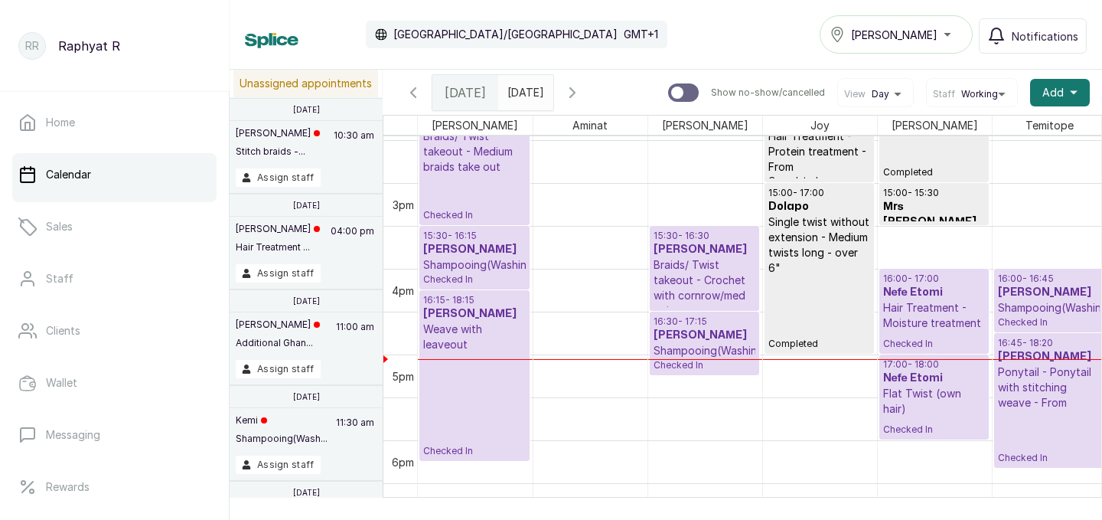
click at [702, 257] on h3 "Vivienne Nwamanka Emmanuel" at bounding box center [704, 249] width 102 height 15
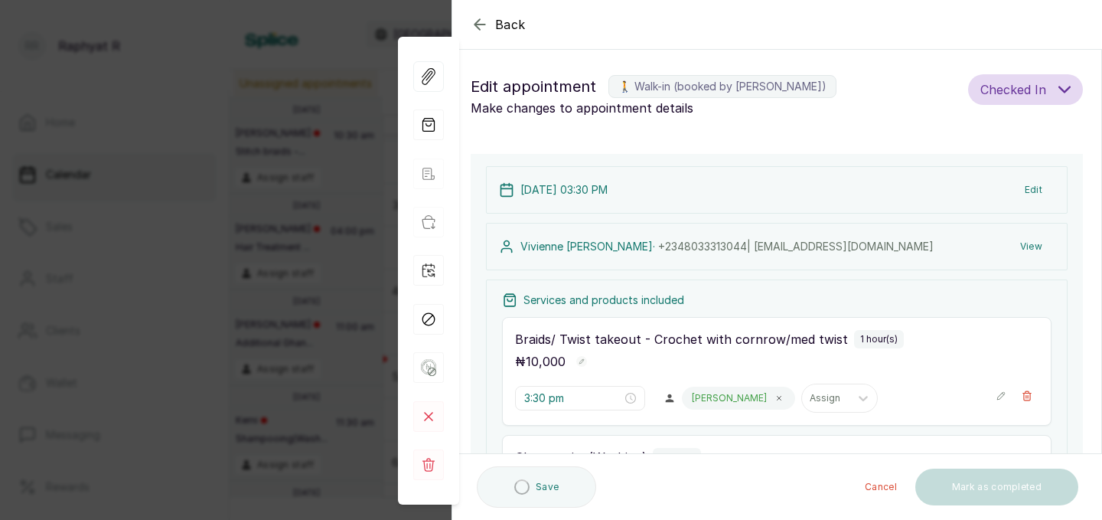
type input "3:30 pm"
type input "4:30 pm"
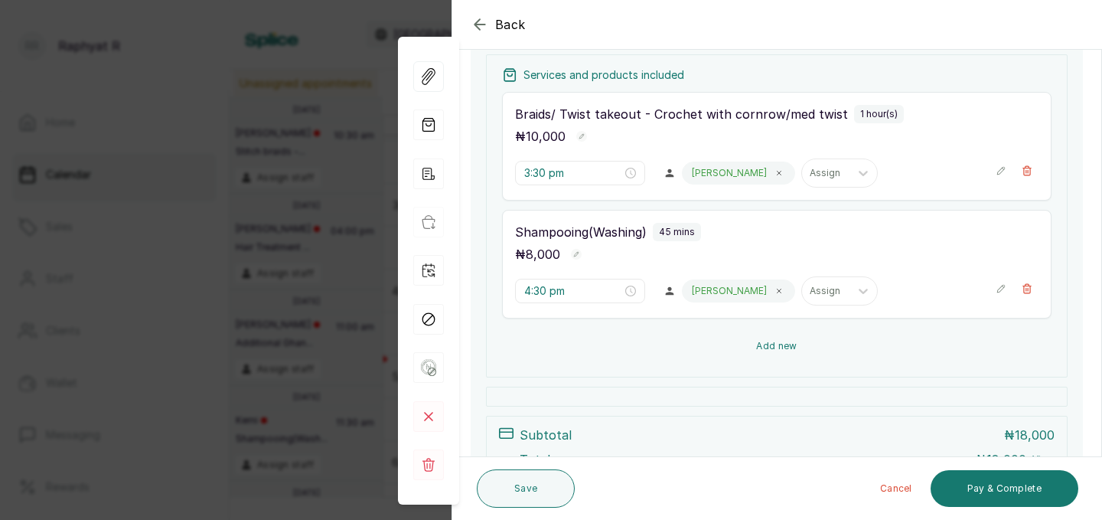
click at [769, 348] on button "Add new" at bounding box center [776, 345] width 549 height 37
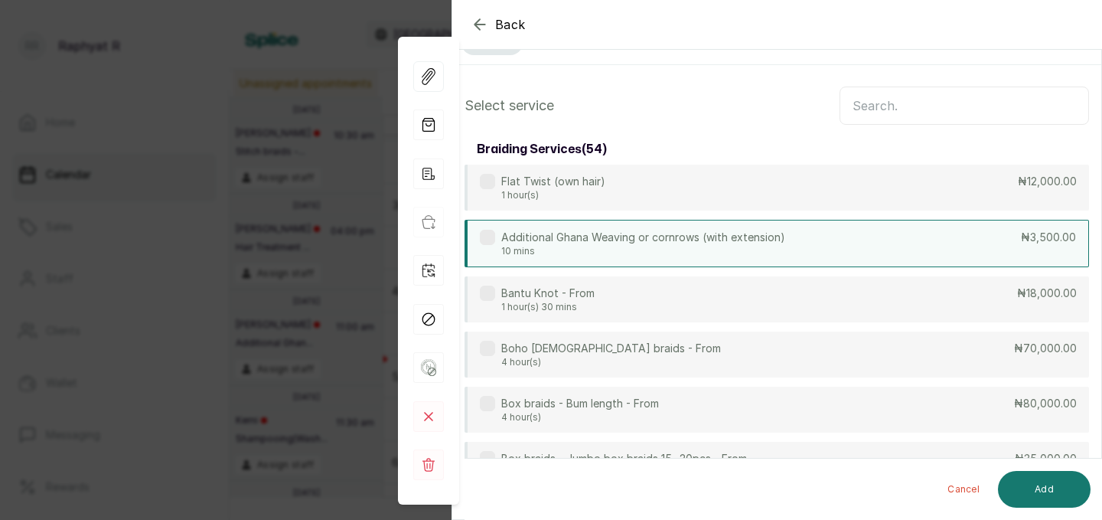
scroll to position [0, 0]
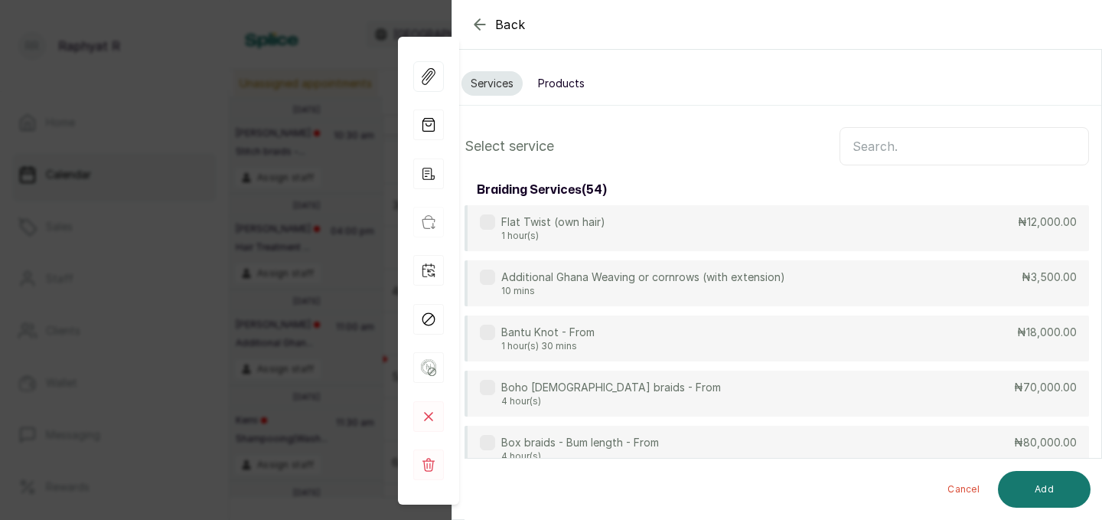
click at [870, 159] on input "text" at bounding box center [963, 146] width 249 height 38
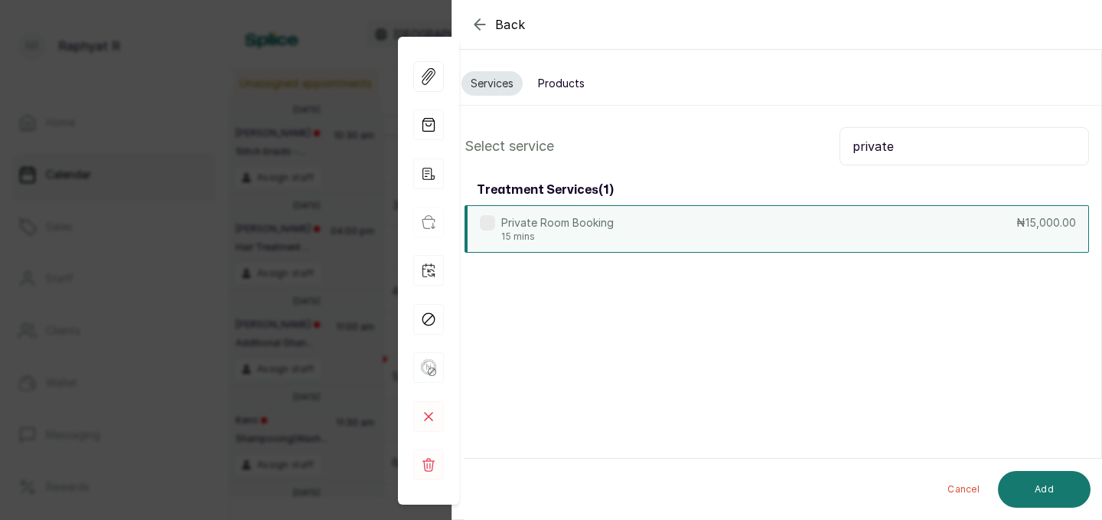
type input "private"
click at [823, 245] on div "Private Room Booking 15 mins ₦15,000.00" at bounding box center [776, 228] width 624 height 47
click at [1022, 486] on button "Add" at bounding box center [1044, 489] width 93 height 37
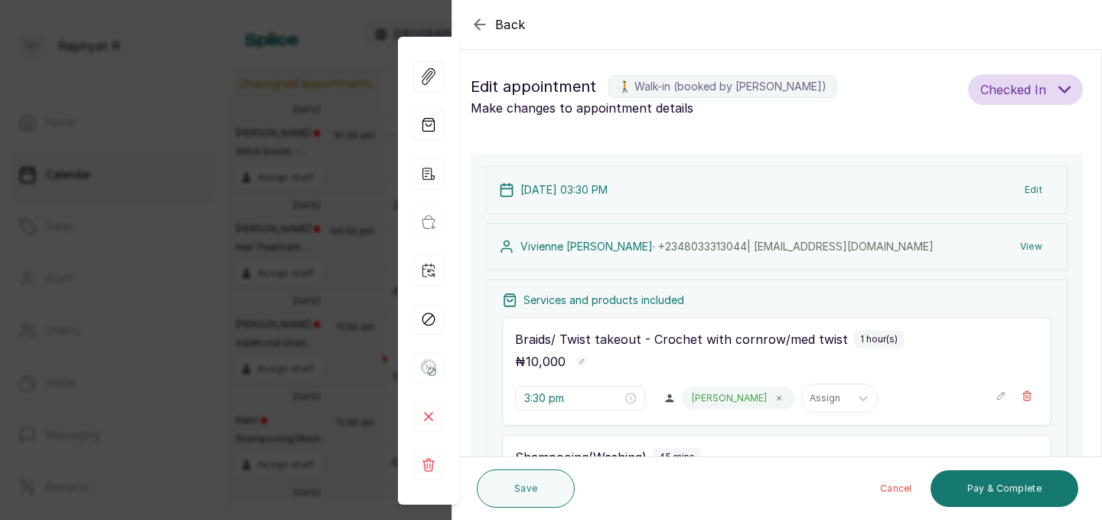
scroll to position [256, 0]
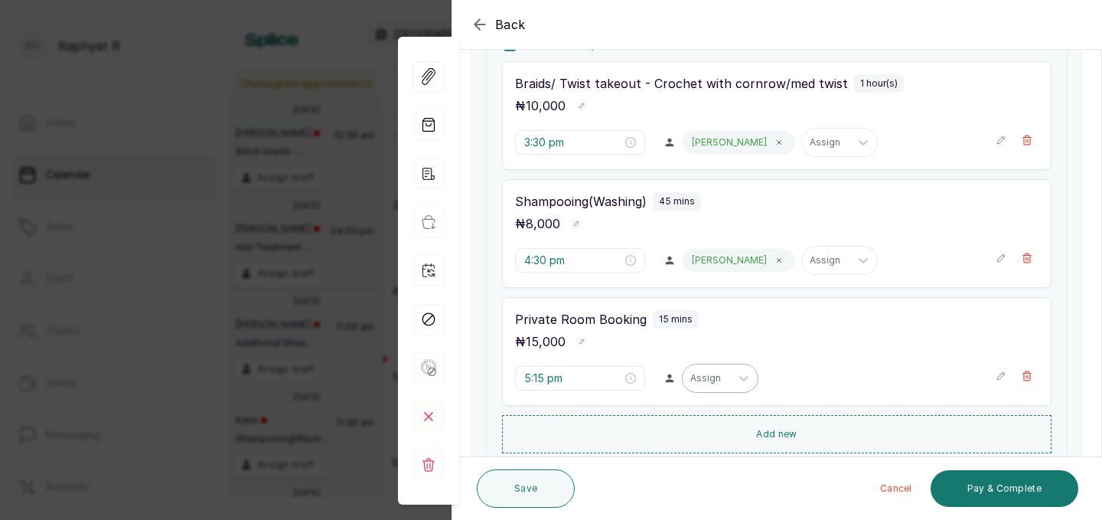
click at [690, 371] on div at bounding box center [706, 378] width 32 height 14
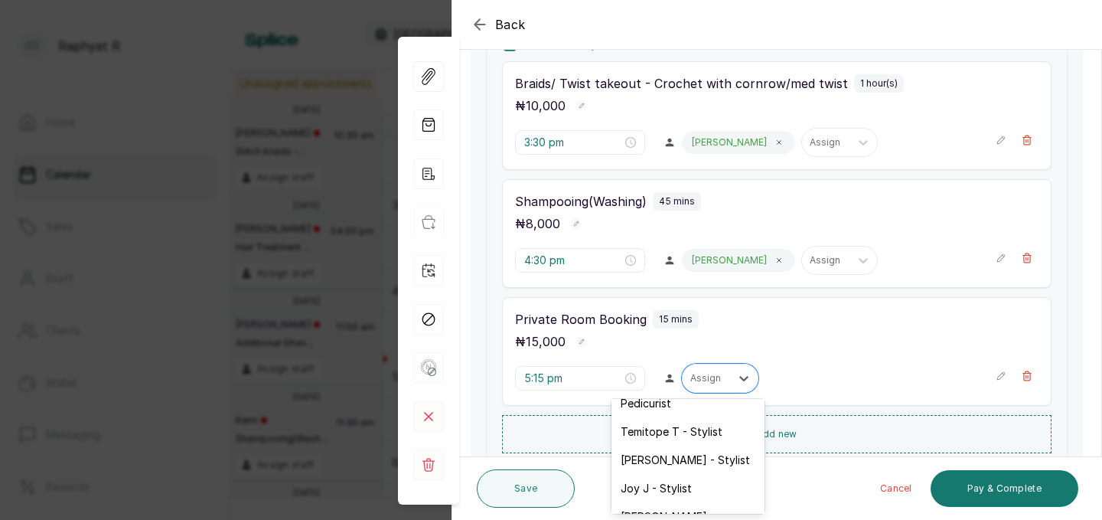
scroll to position [151, 0]
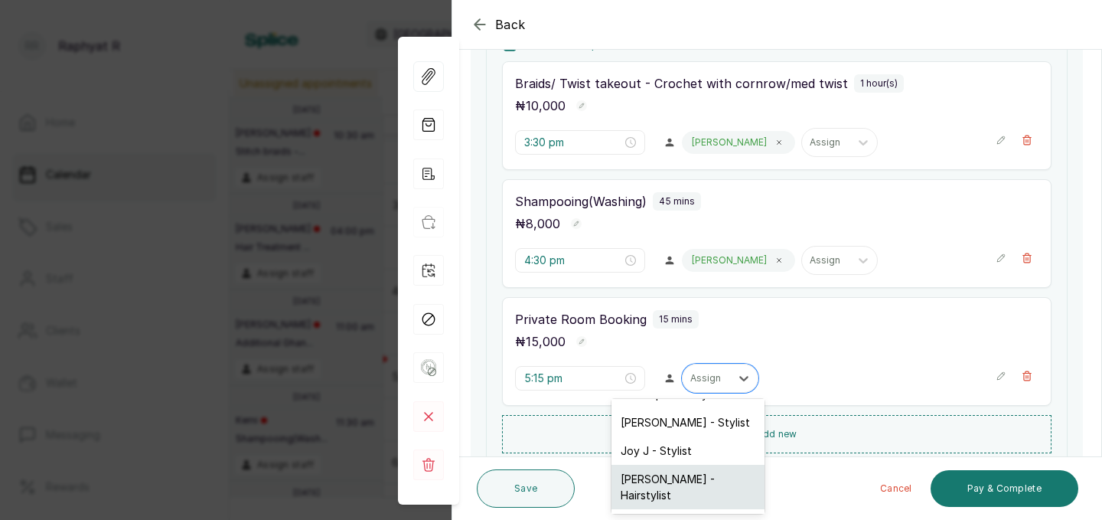
click at [653, 464] on div "Anne A - Hairstylist" at bounding box center [687, 486] width 153 height 44
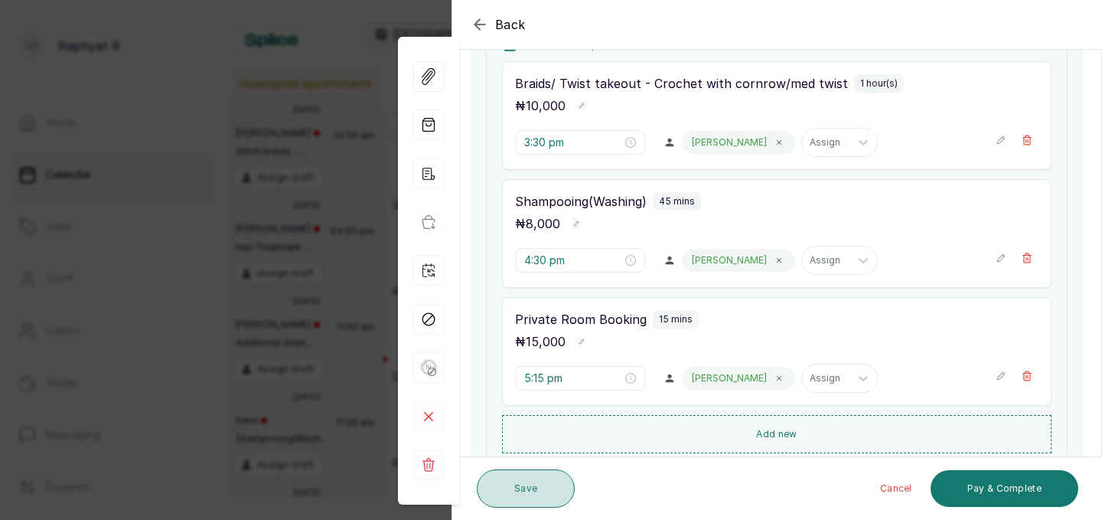
click at [520, 487] on button "Save" at bounding box center [526, 488] width 98 height 38
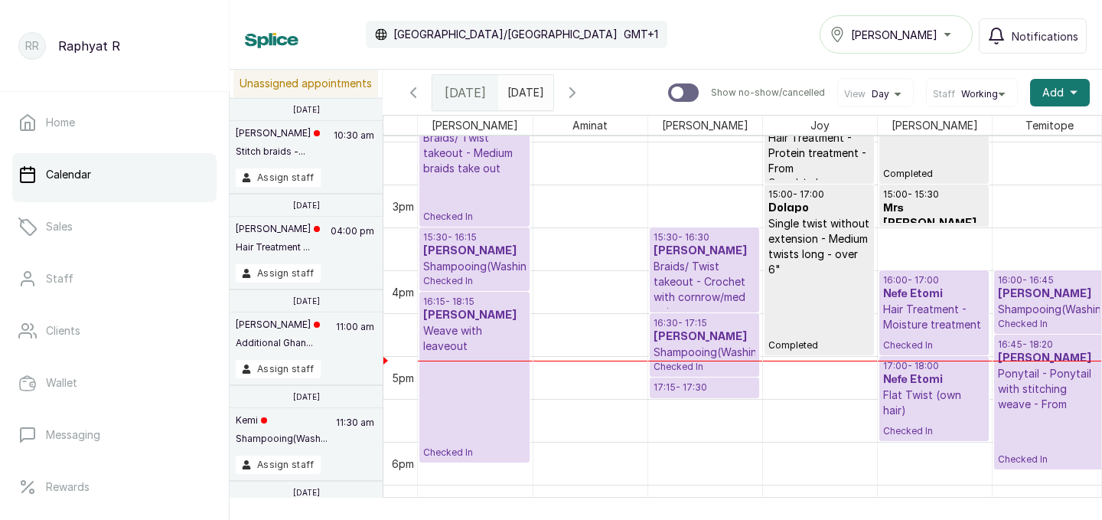
scroll to position [1235, 0]
